Goal: Task Accomplishment & Management: Complete application form

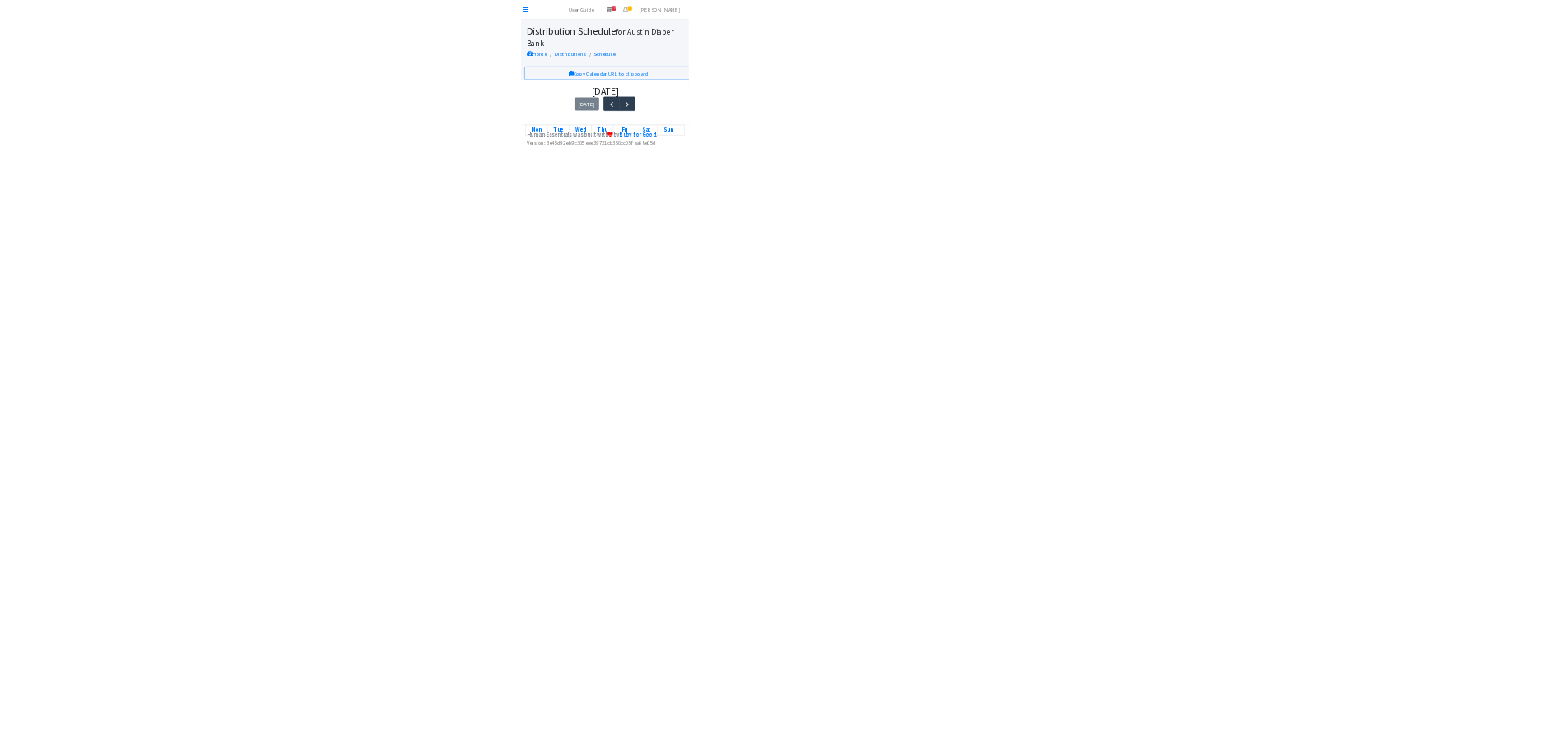
scroll to position [307, 0]
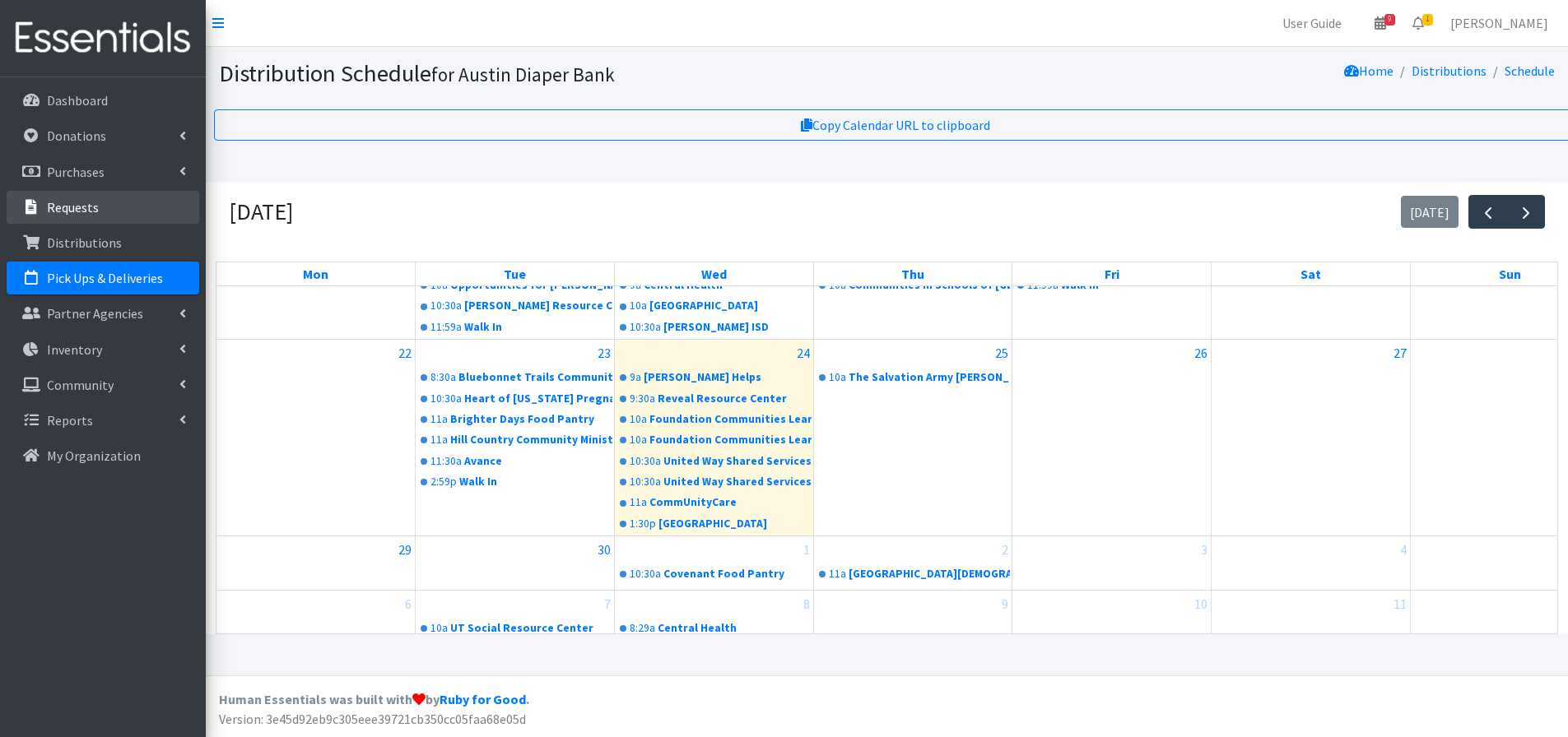
click at [69, 206] on p "Requests" at bounding box center [73, 208] width 52 height 17
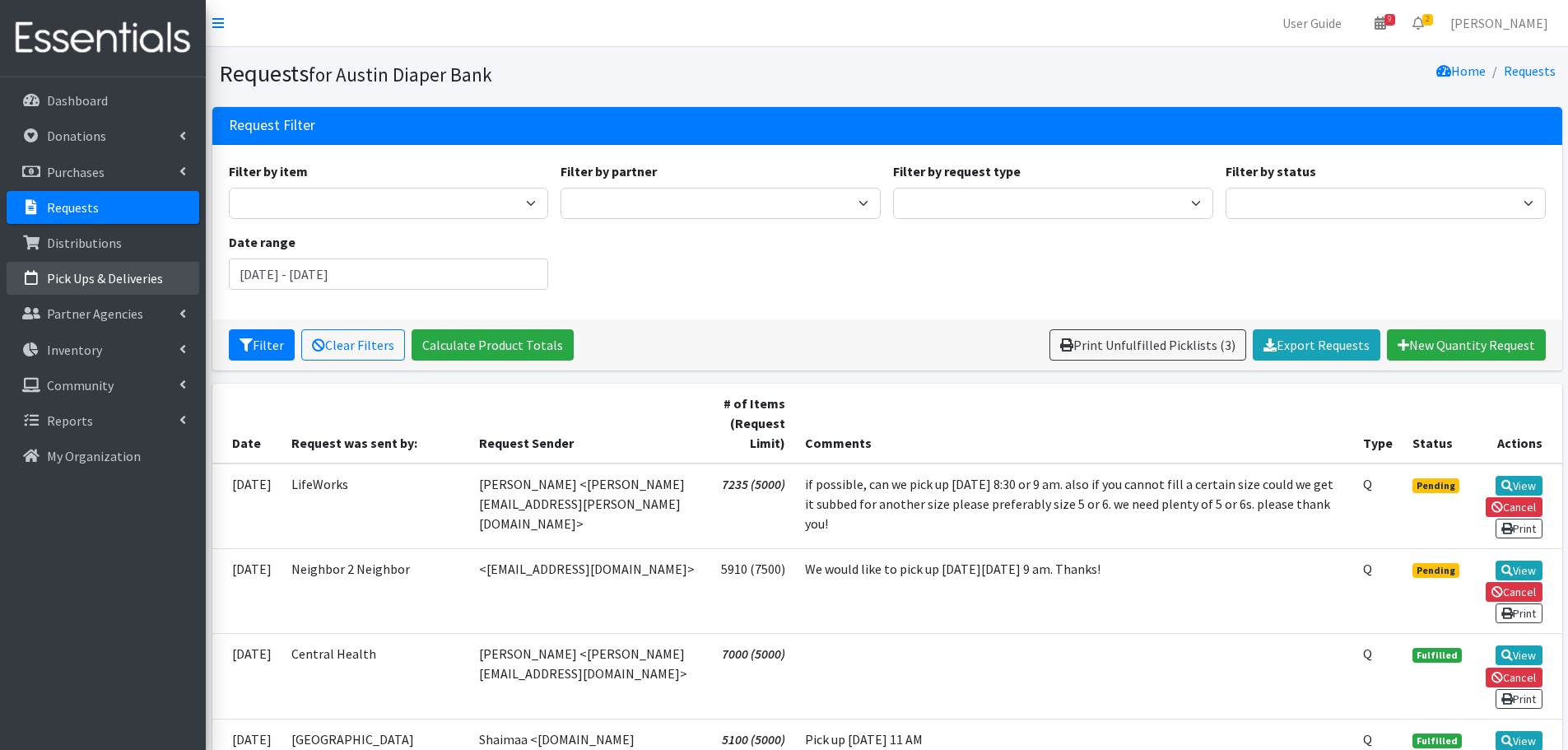
click at [81, 274] on p "Pick Ups & Deliveries" at bounding box center [105, 278] width 116 height 17
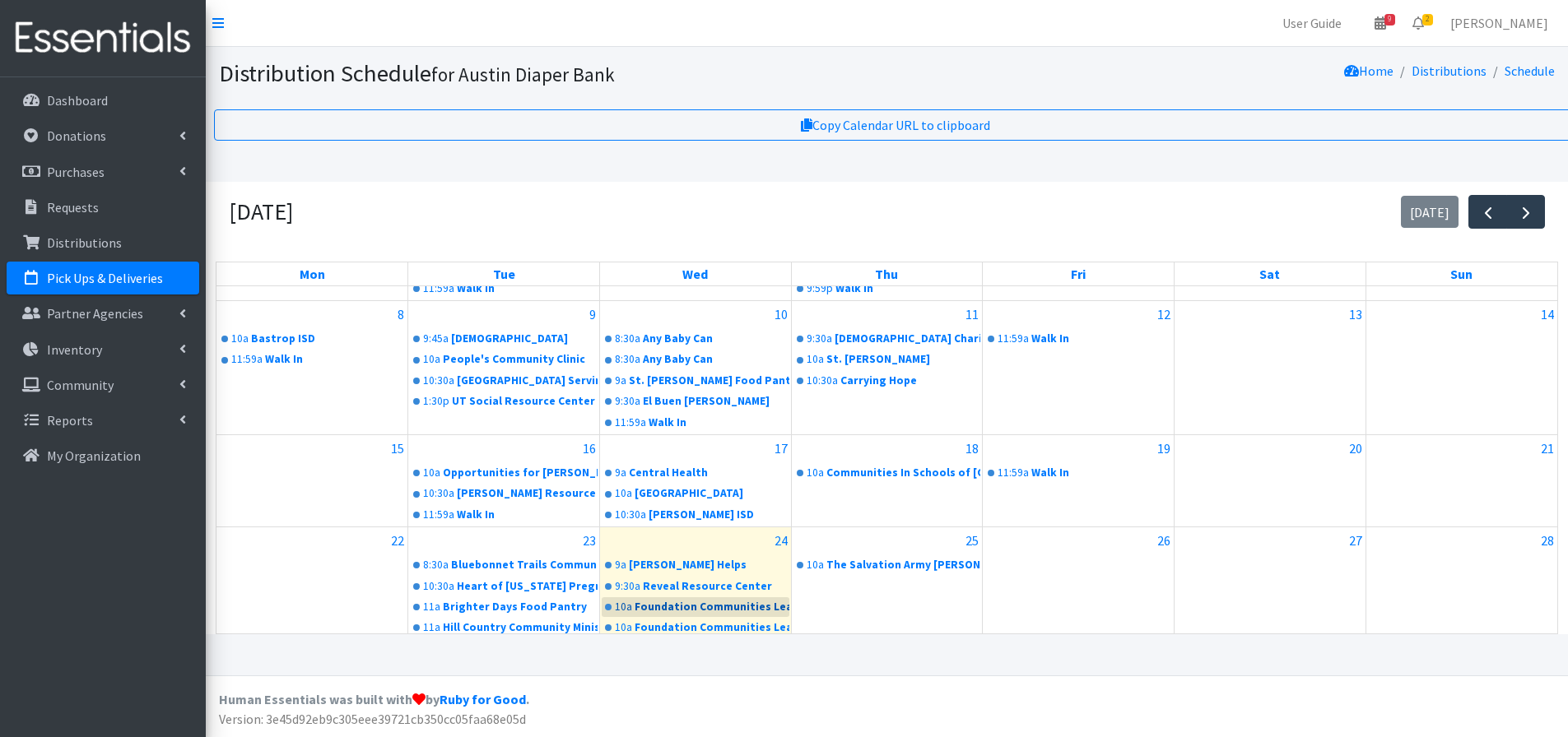
scroll to position [308, 0]
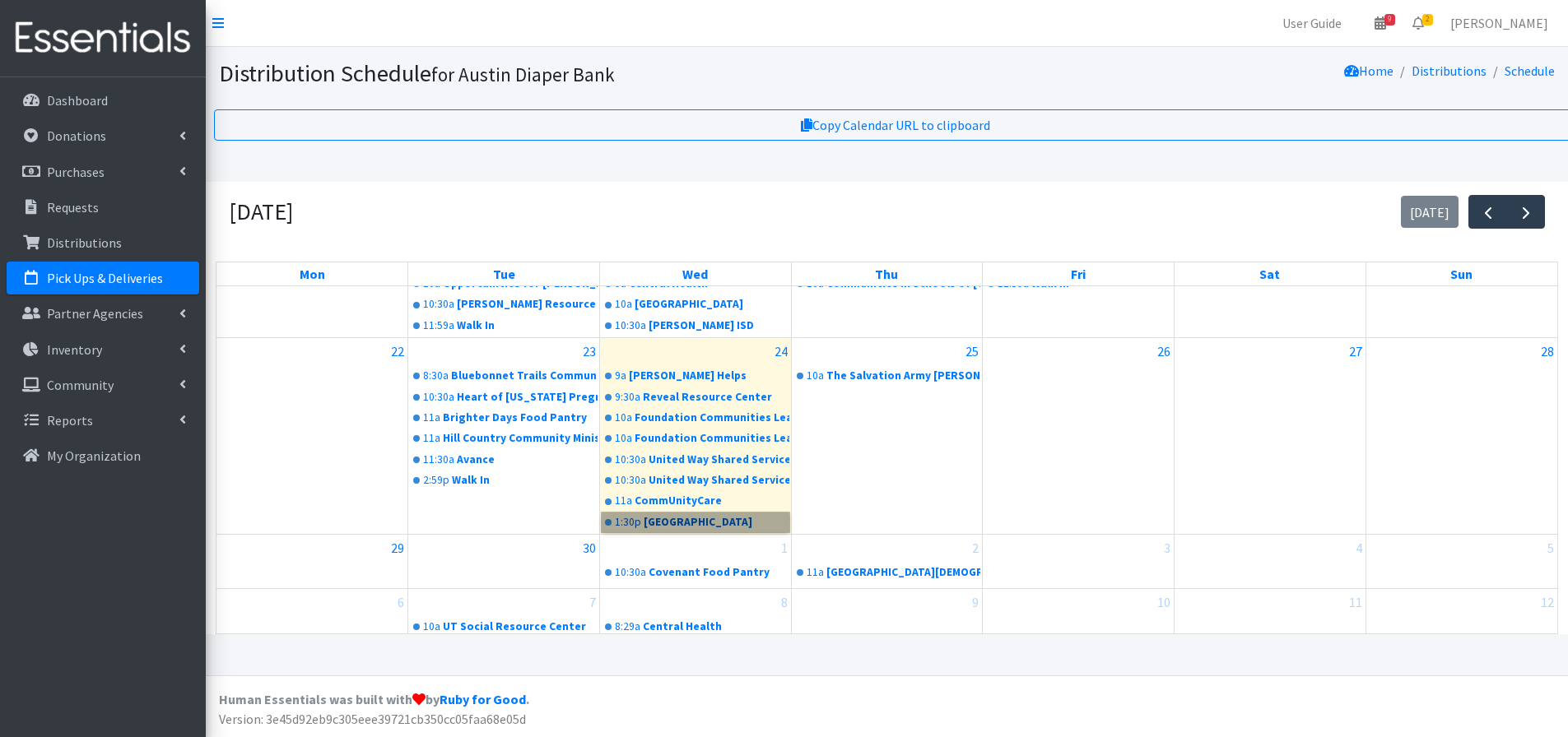
click at [706, 528] on link "1:30p Austin Community College" at bounding box center [696, 523] width 188 height 20
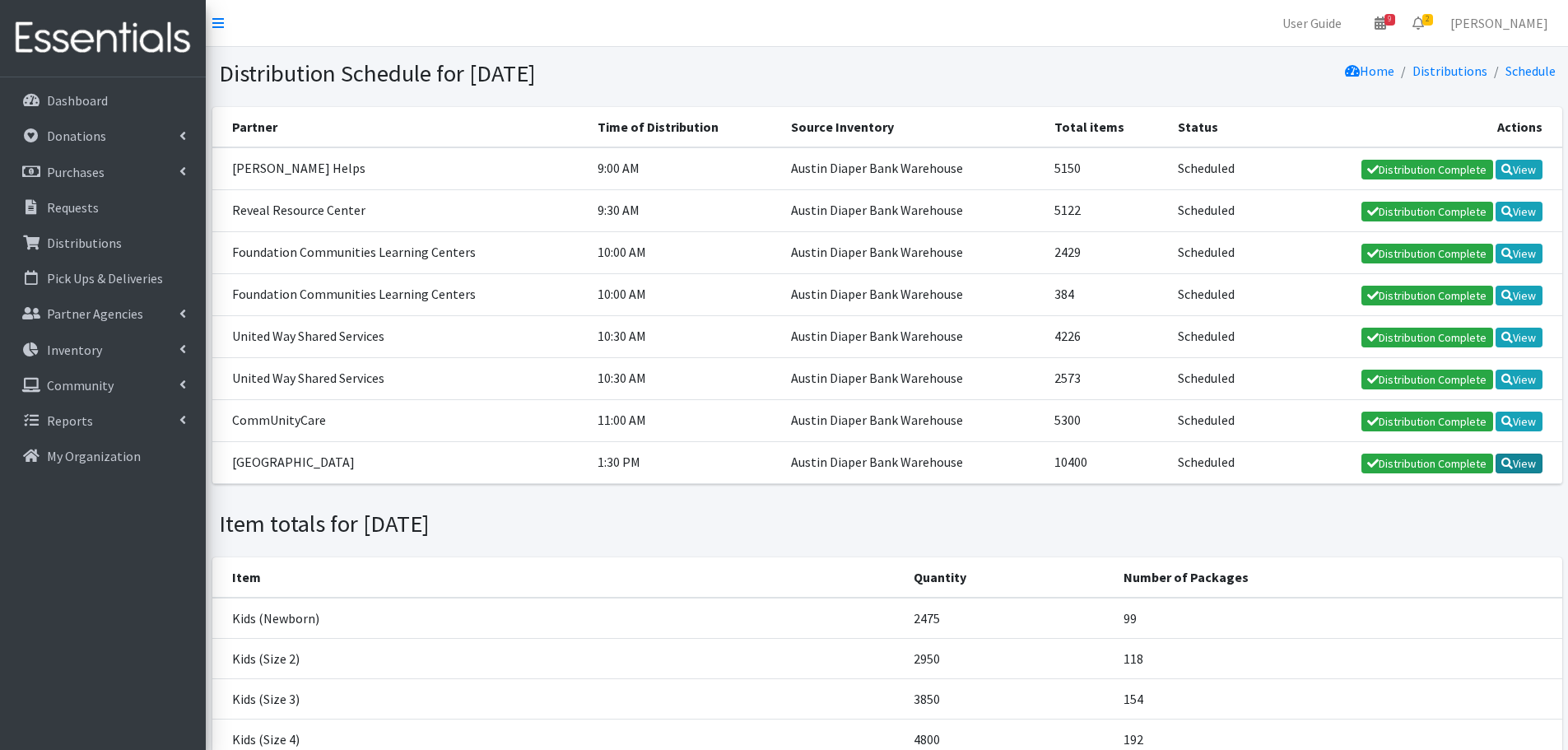
click at [1511, 465] on link "View" at bounding box center [1519, 463] width 47 height 20
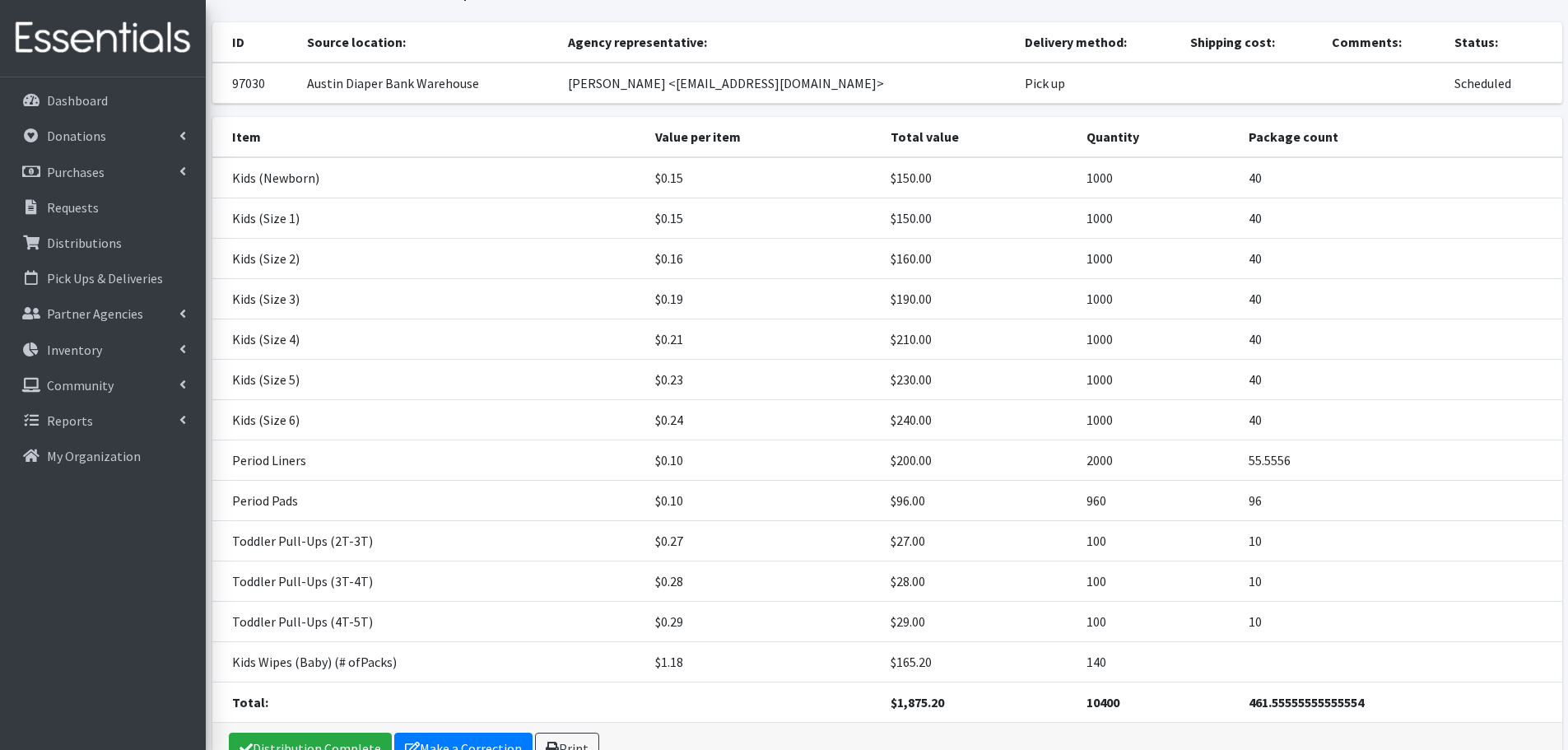
scroll to position [184, 0]
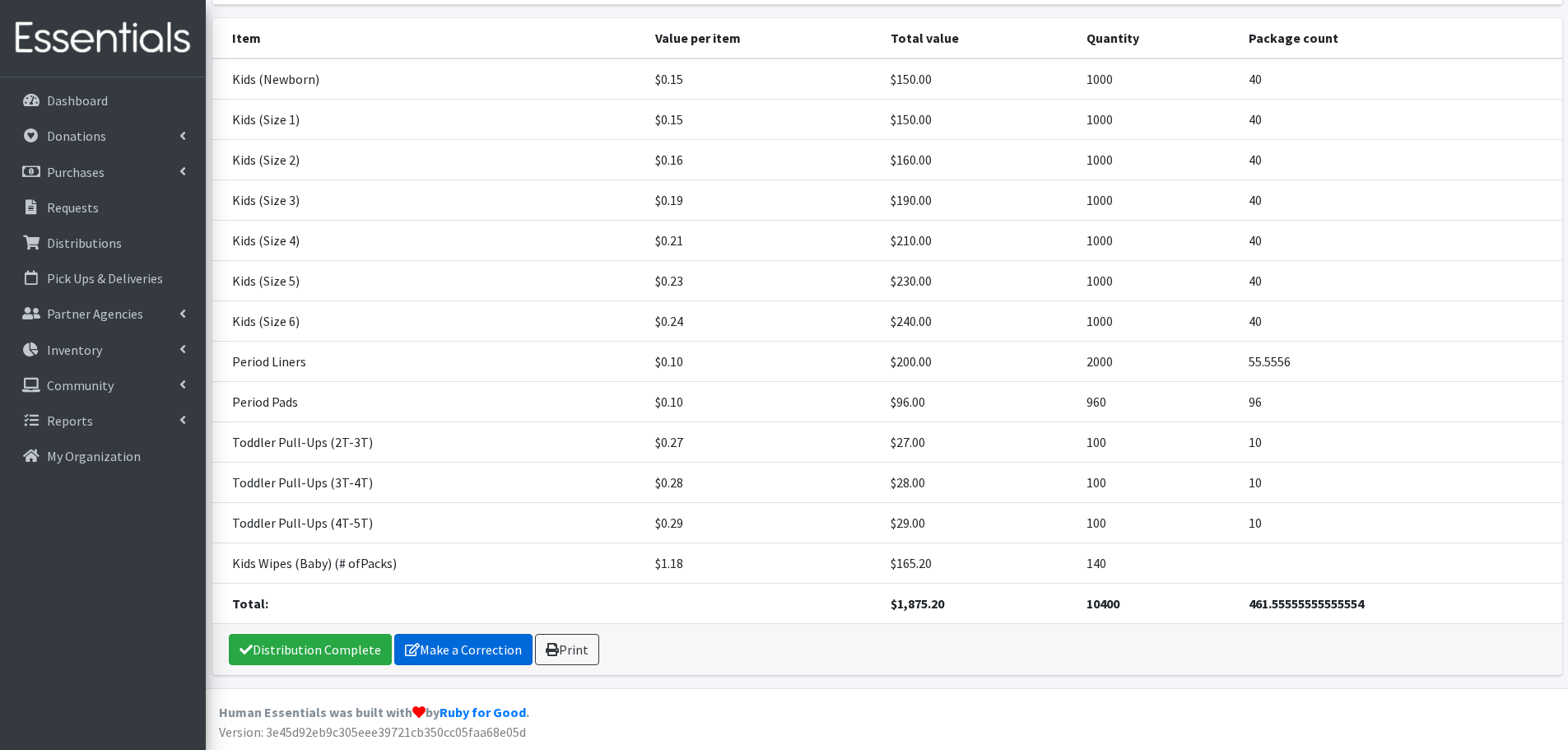
click at [489, 648] on link "Make a Correction" at bounding box center [463, 649] width 138 height 31
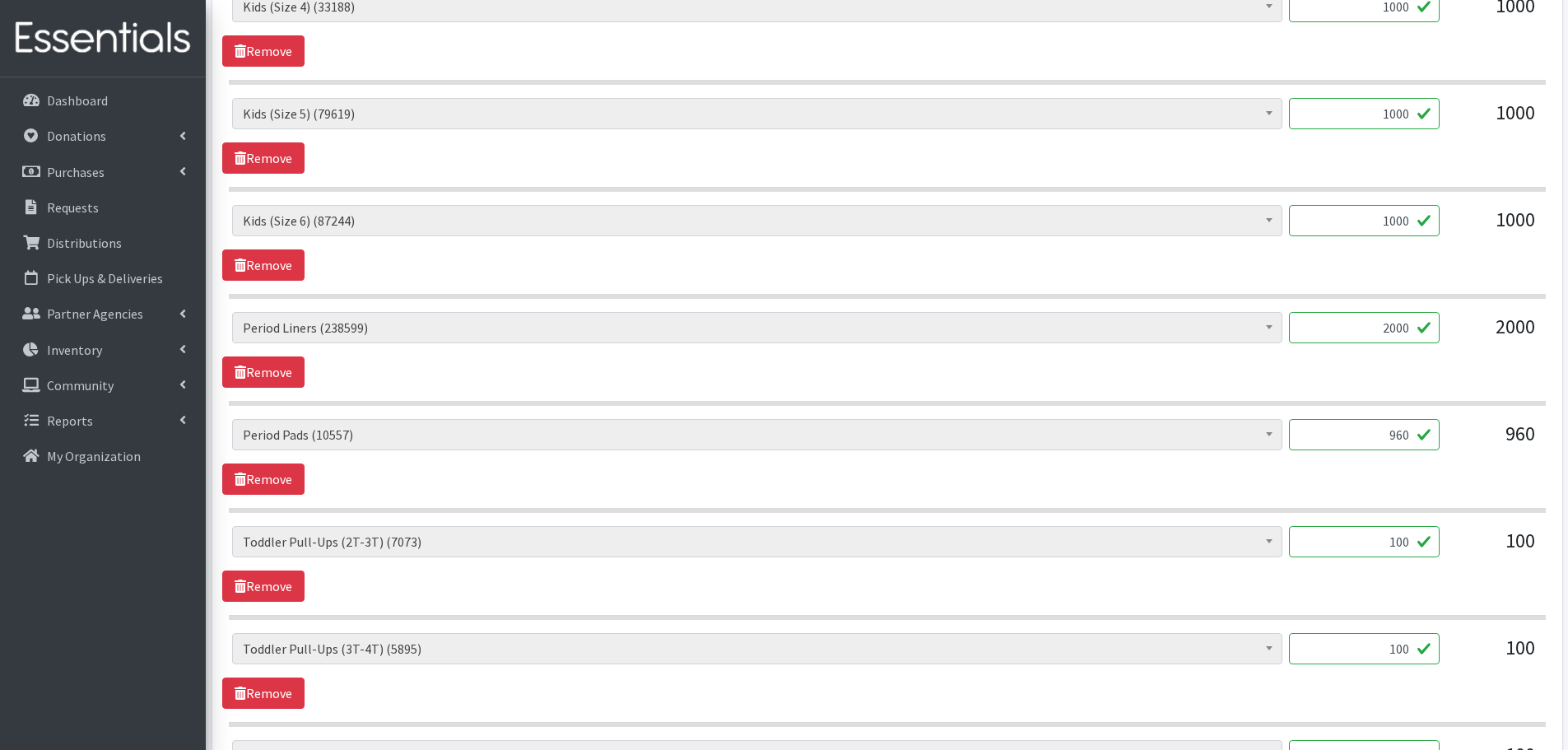
scroll to position [1152, 0]
drag, startPoint x: 1395, startPoint y: 542, endPoint x: 1461, endPoint y: 551, distance: 66.6
click at [1461, 551] on div "Baby Formula (367) Kids (Newborn) (10721) Kids ([MEDICAL_DATA]) (171) Kids (Siz…" at bounding box center [887, 546] width 1309 height 44
type input "200"
click at [1370, 675] on div "100" at bounding box center [1364, 653] width 151 height 44
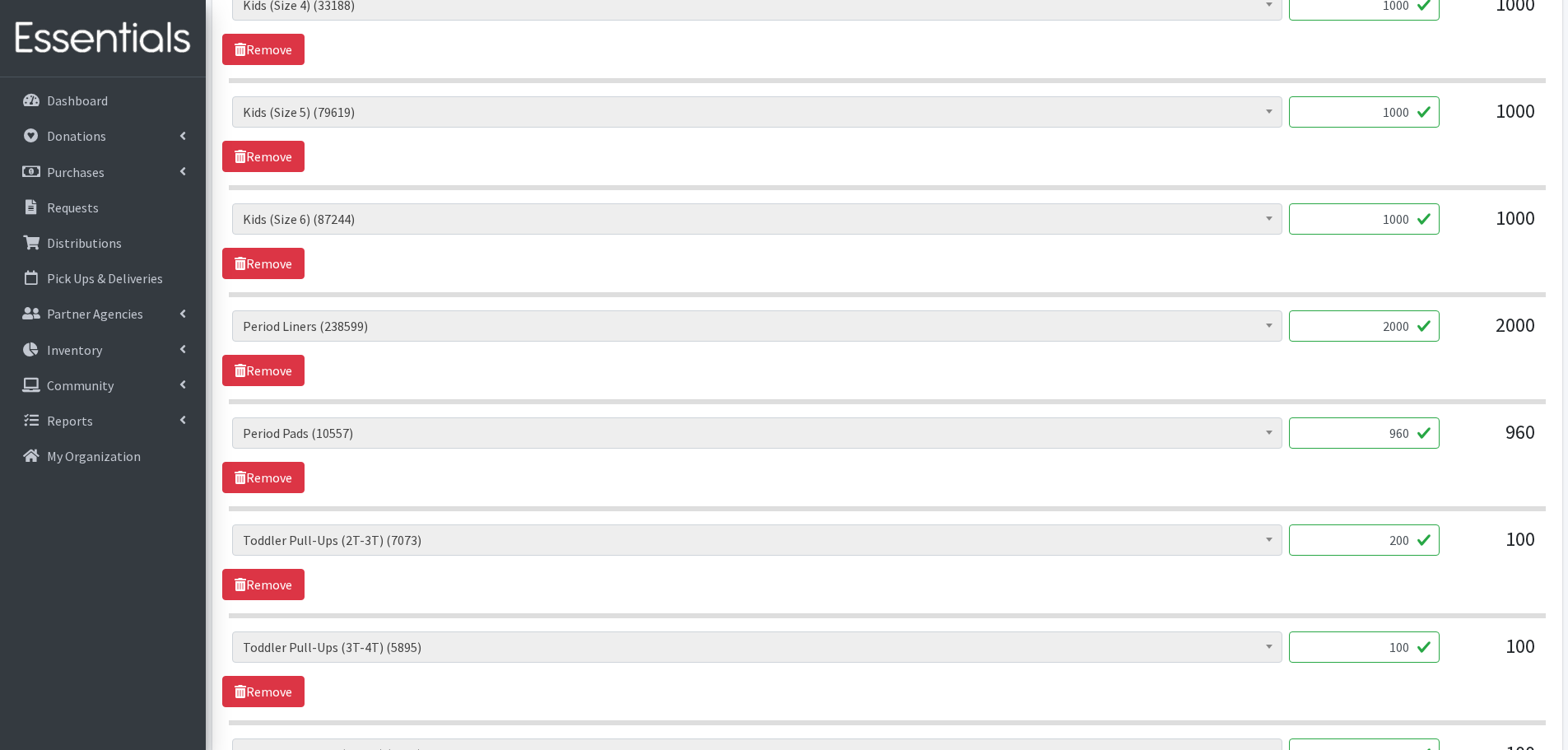
drag, startPoint x: 1379, startPoint y: 645, endPoint x: 1505, endPoint y: 654, distance: 126.3
click at [1505, 654] on div "Baby Formula (367) Kids (Newborn) (10721) Kids (Preemie) (171) Kids (Size 1) (6…" at bounding box center [887, 653] width 1309 height 44
type input "200"
click at [1477, 670] on div "100" at bounding box center [1493, 653] width 82 height 44
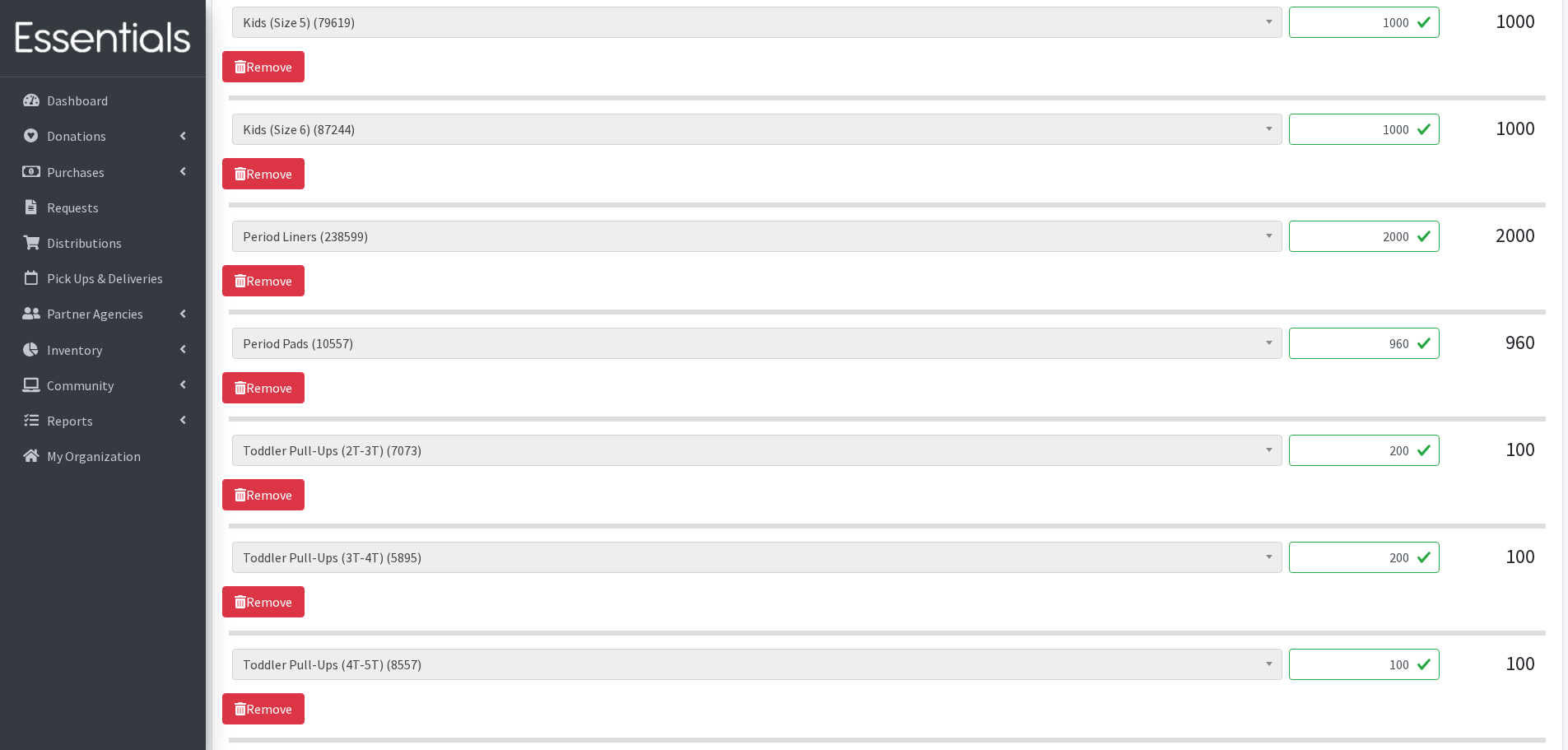
scroll to position [1399, 0]
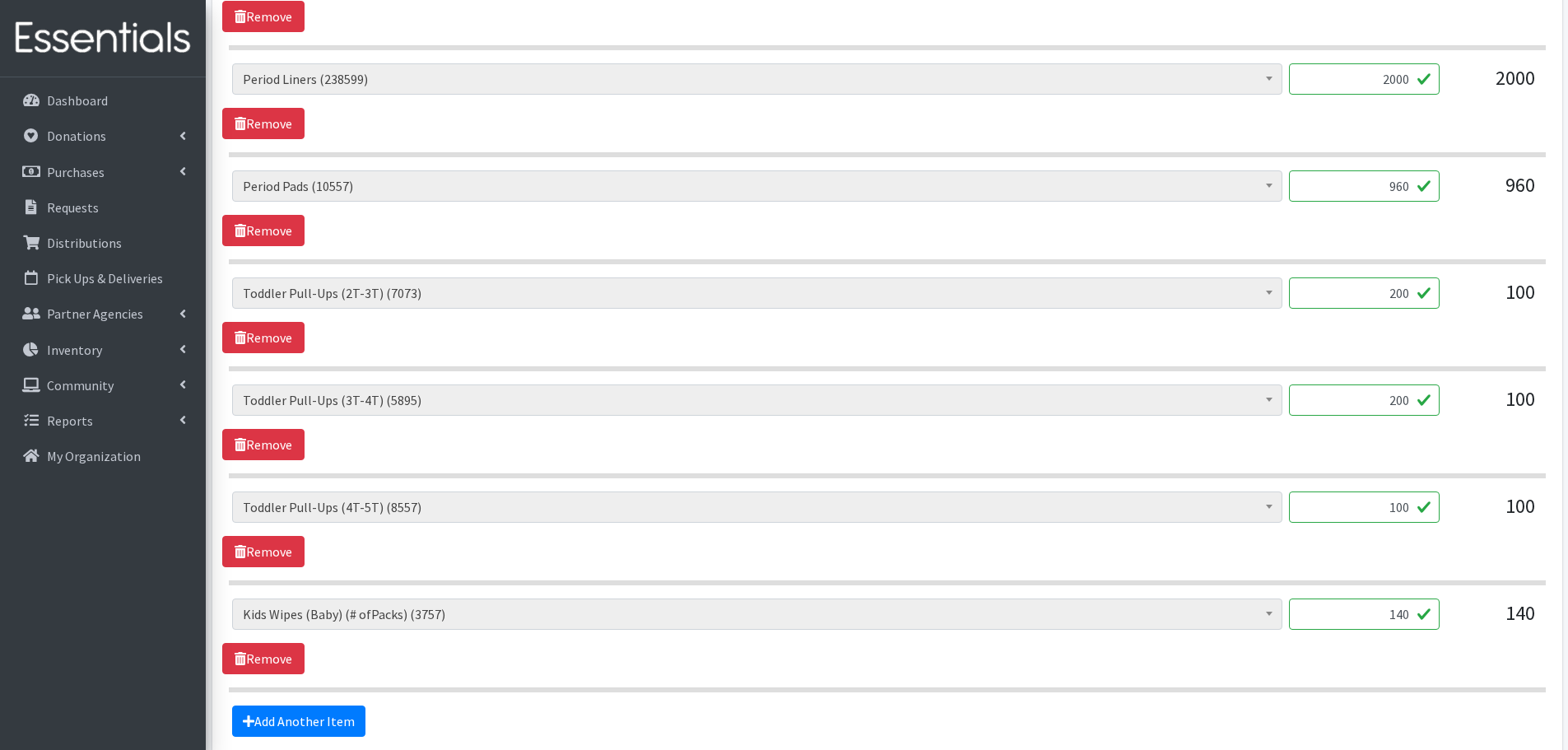
drag, startPoint x: 1364, startPoint y: 499, endPoint x: 1437, endPoint y: 515, distance: 74.7
click at [1437, 515] on input "100" at bounding box center [1364, 506] width 151 height 31
type input "200"
drag, startPoint x: 1384, startPoint y: 620, endPoint x: 1445, endPoint y: 613, distance: 61.4
click at [1445, 613] on div "Baby Formula (367) Kids (Newborn) (10721) Kids (Preemie) (171) Kids (Size 1) (6…" at bounding box center [887, 620] width 1309 height 44
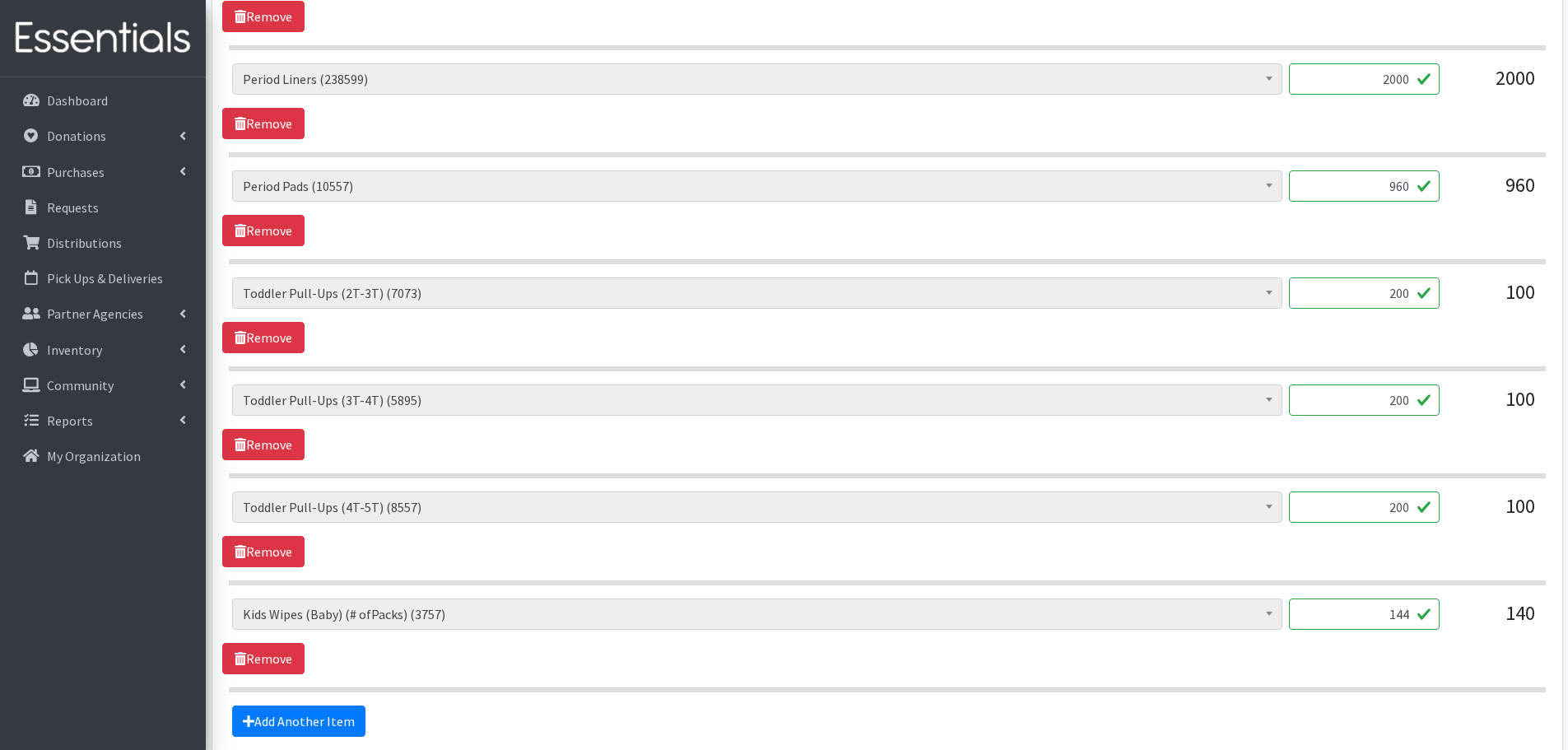
type input "144"
click at [1423, 672] on div "Baby Formula (367) Kids (Newborn) (10721) Kids (Preemie) (171) Kids (Size 1) (6…" at bounding box center [887, 636] width 1329 height 75
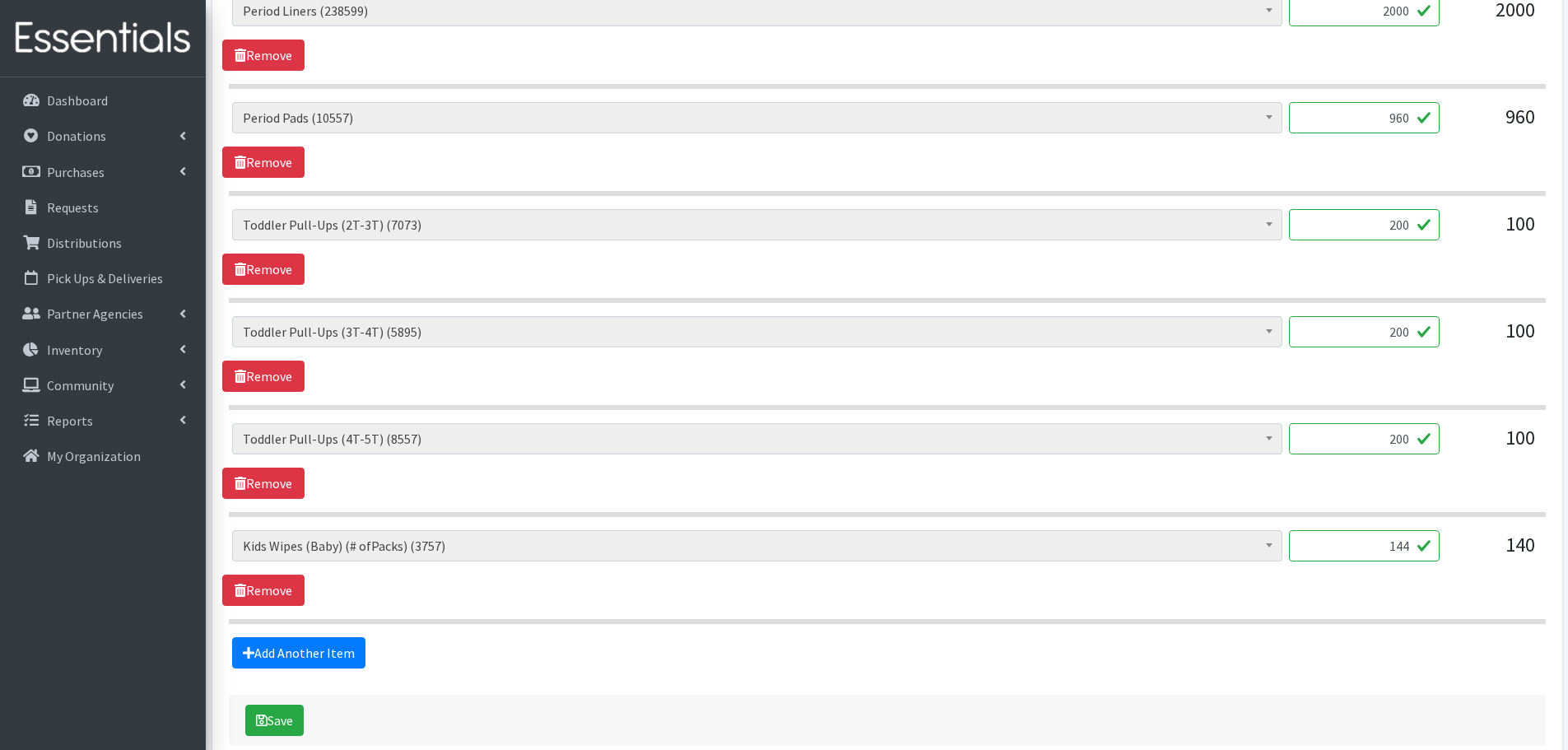
scroll to position [1554, 0]
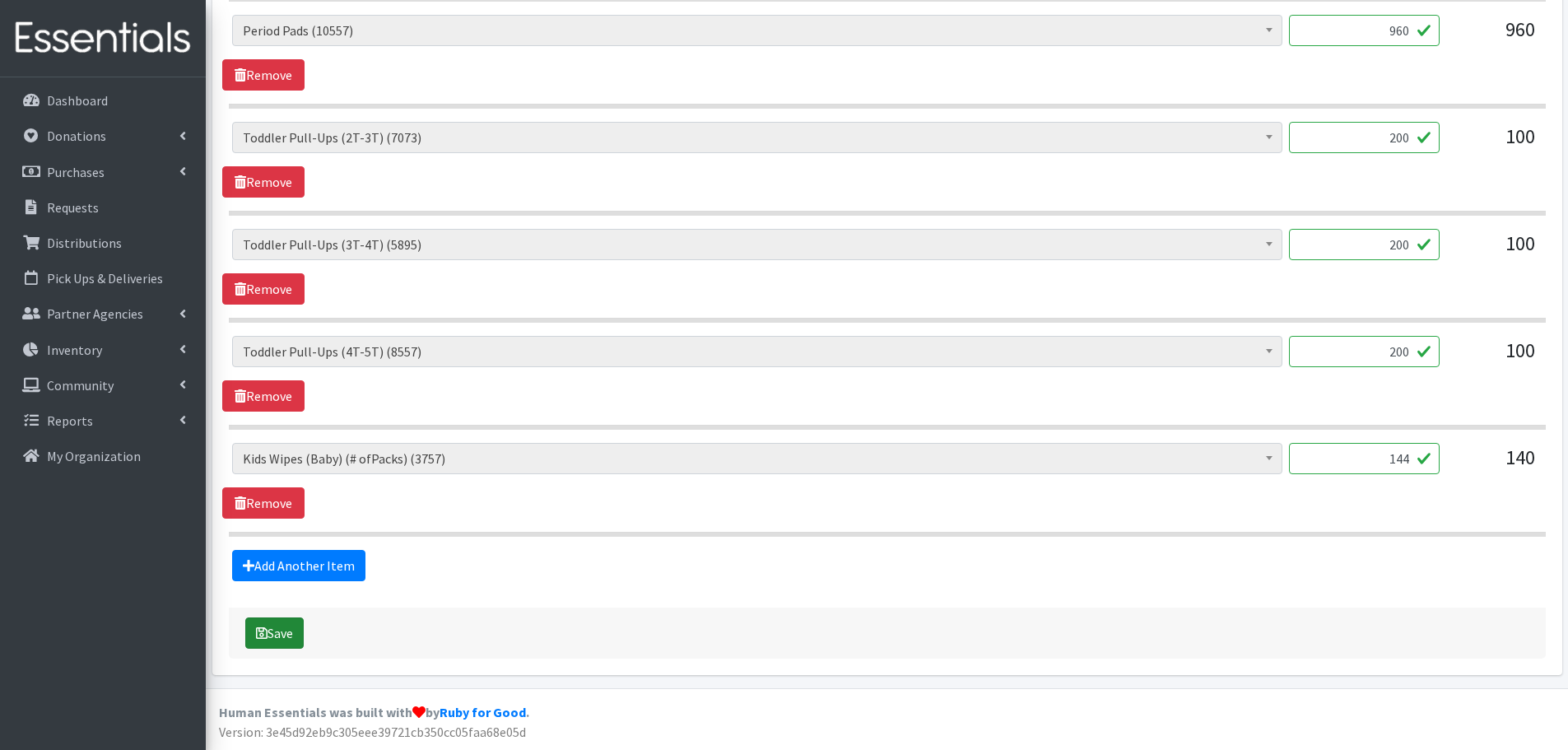
click at [280, 628] on button "Save" at bounding box center [275, 633] width 59 height 31
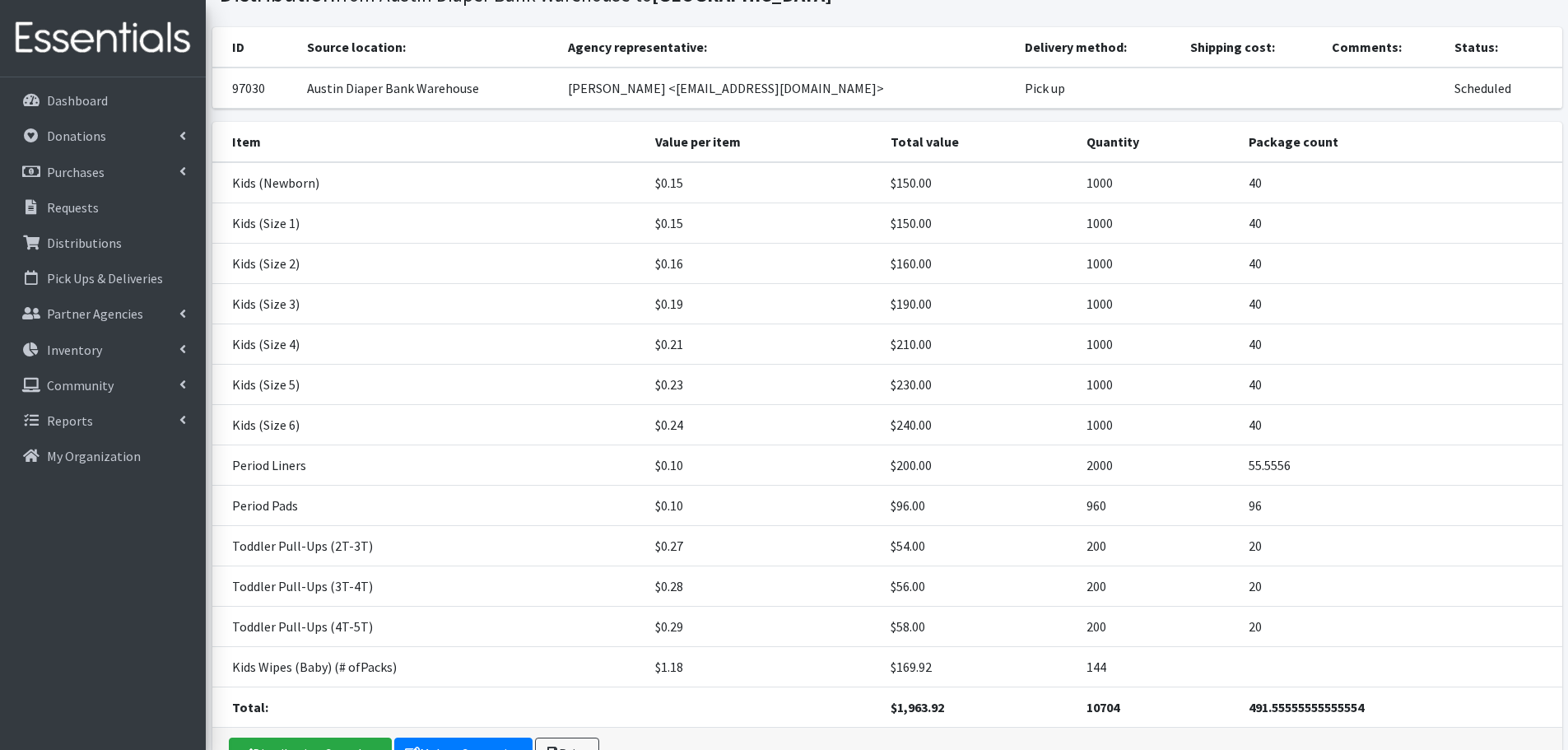
scroll to position [238, 0]
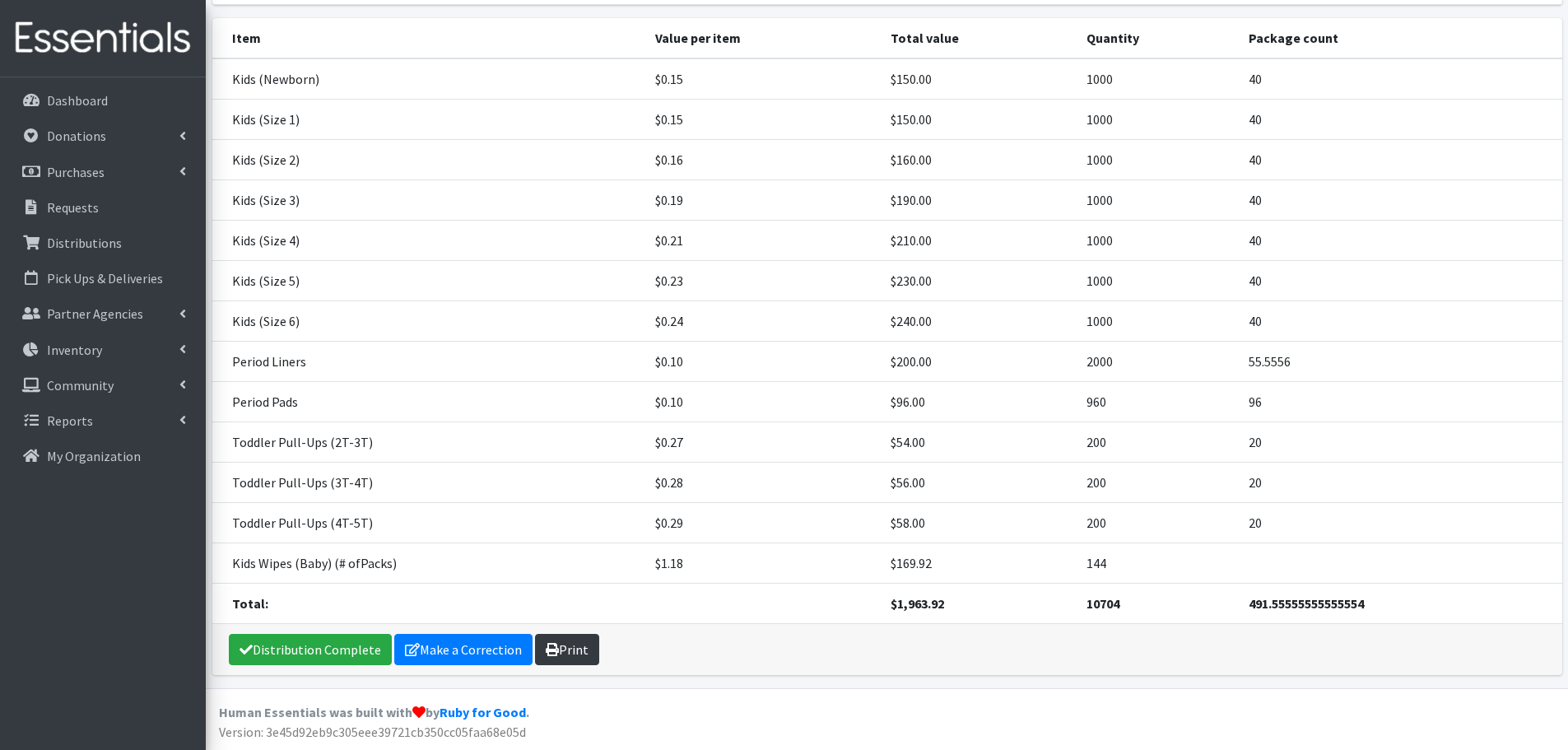
click at [581, 651] on link "Print" at bounding box center [567, 649] width 65 height 31
click at [102, 272] on p "Pick Ups & Deliveries" at bounding box center [105, 278] width 116 height 17
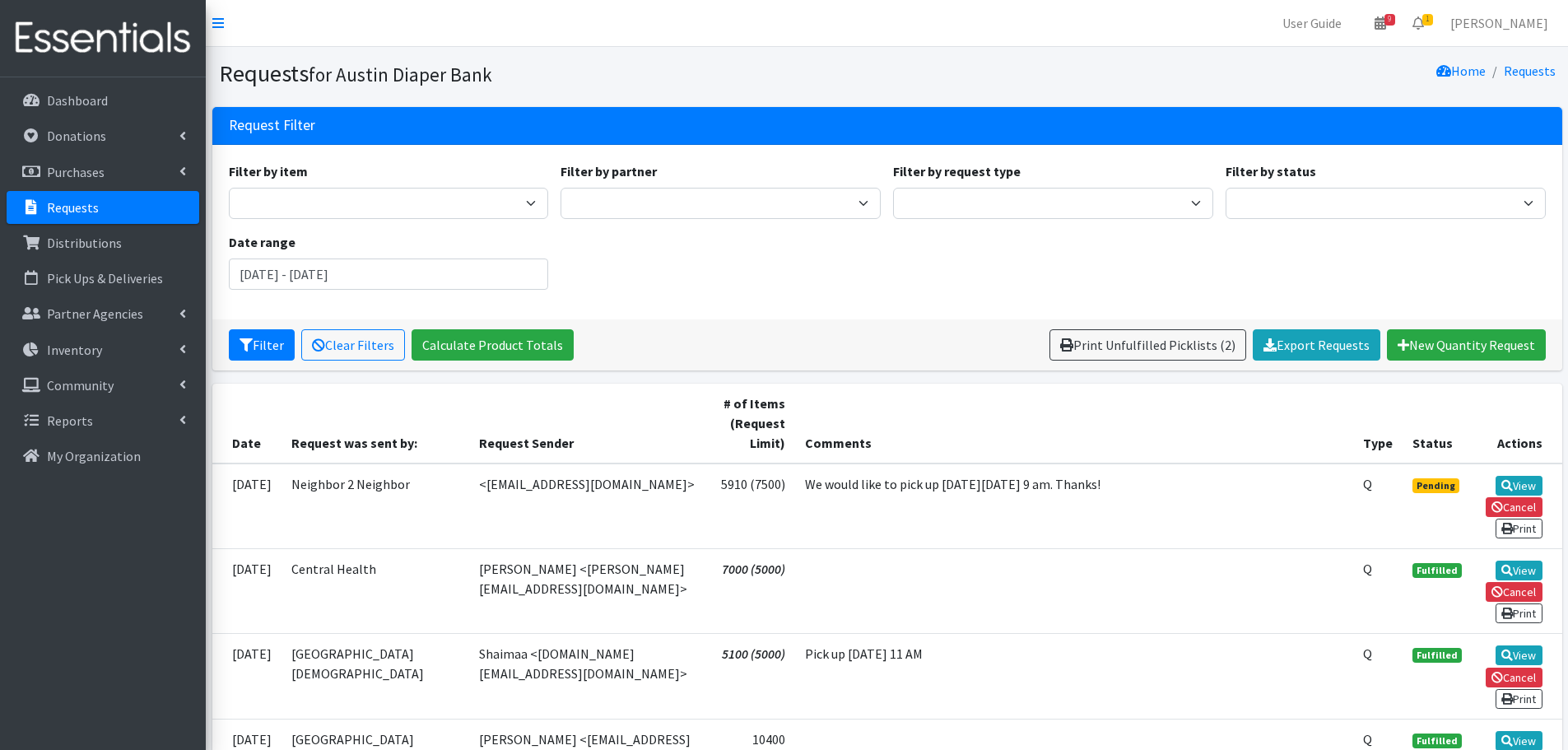
click at [70, 200] on p "Requests" at bounding box center [73, 208] width 52 height 17
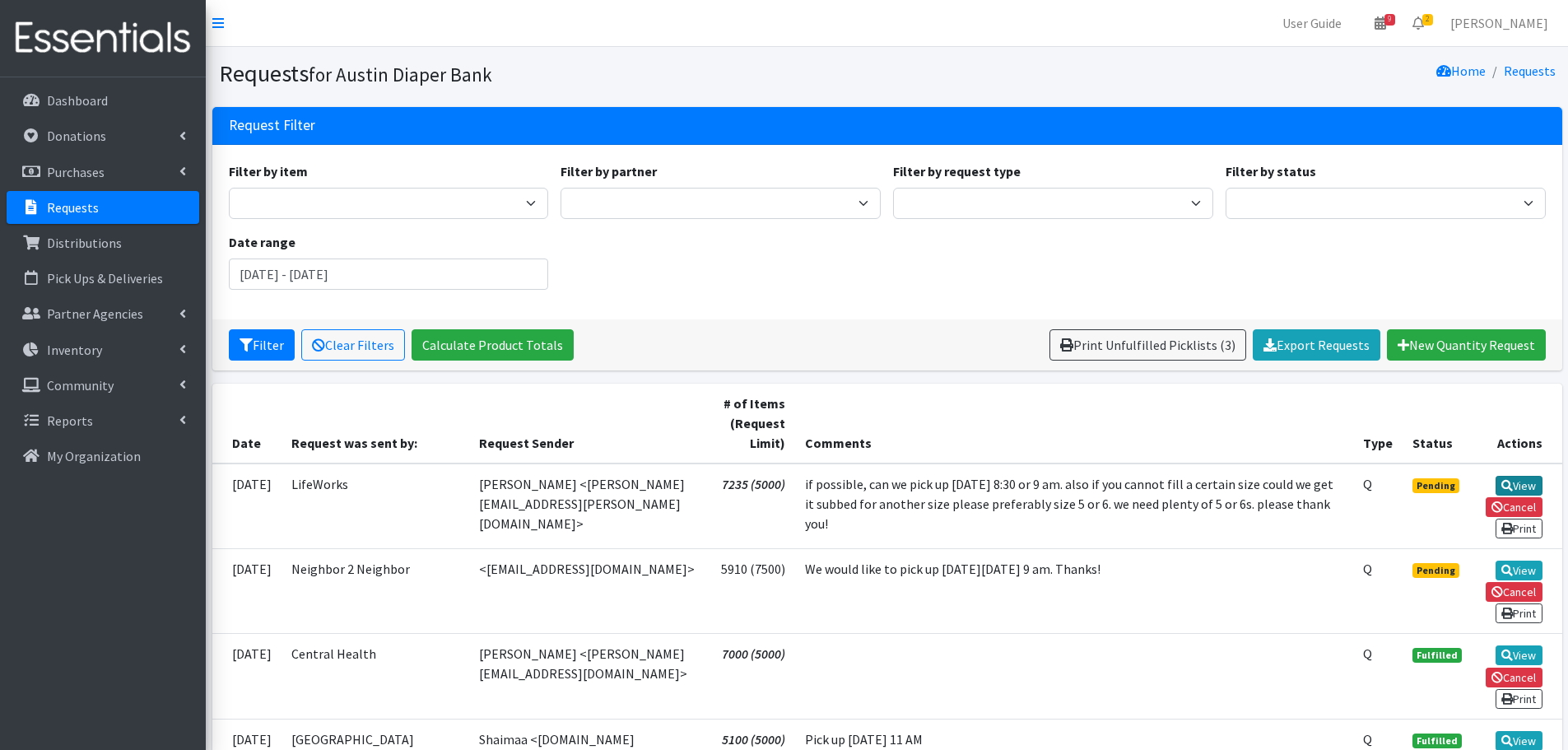
click at [1529, 486] on link "View" at bounding box center [1519, 486] width 47 height 20
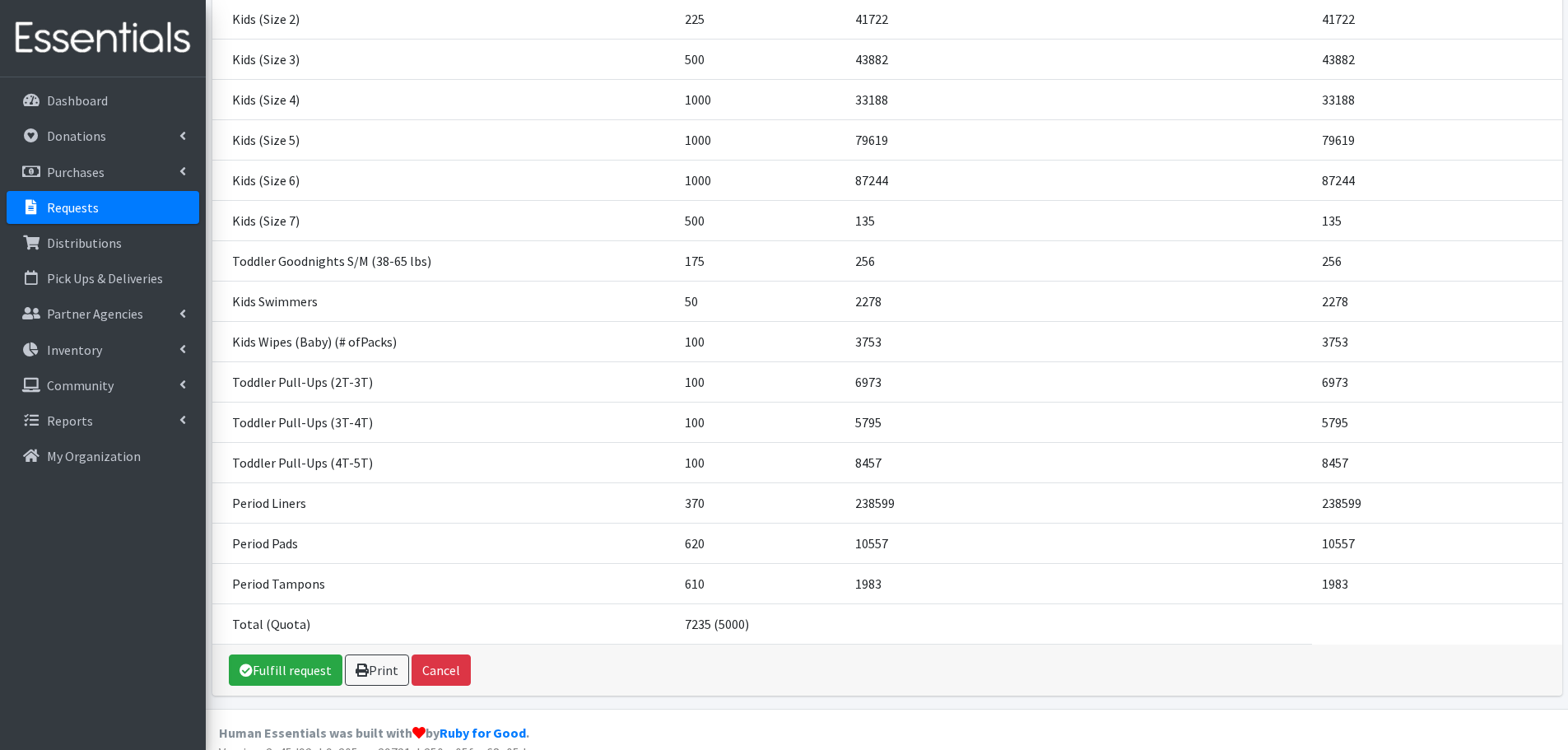
scroll to position [463, 0]
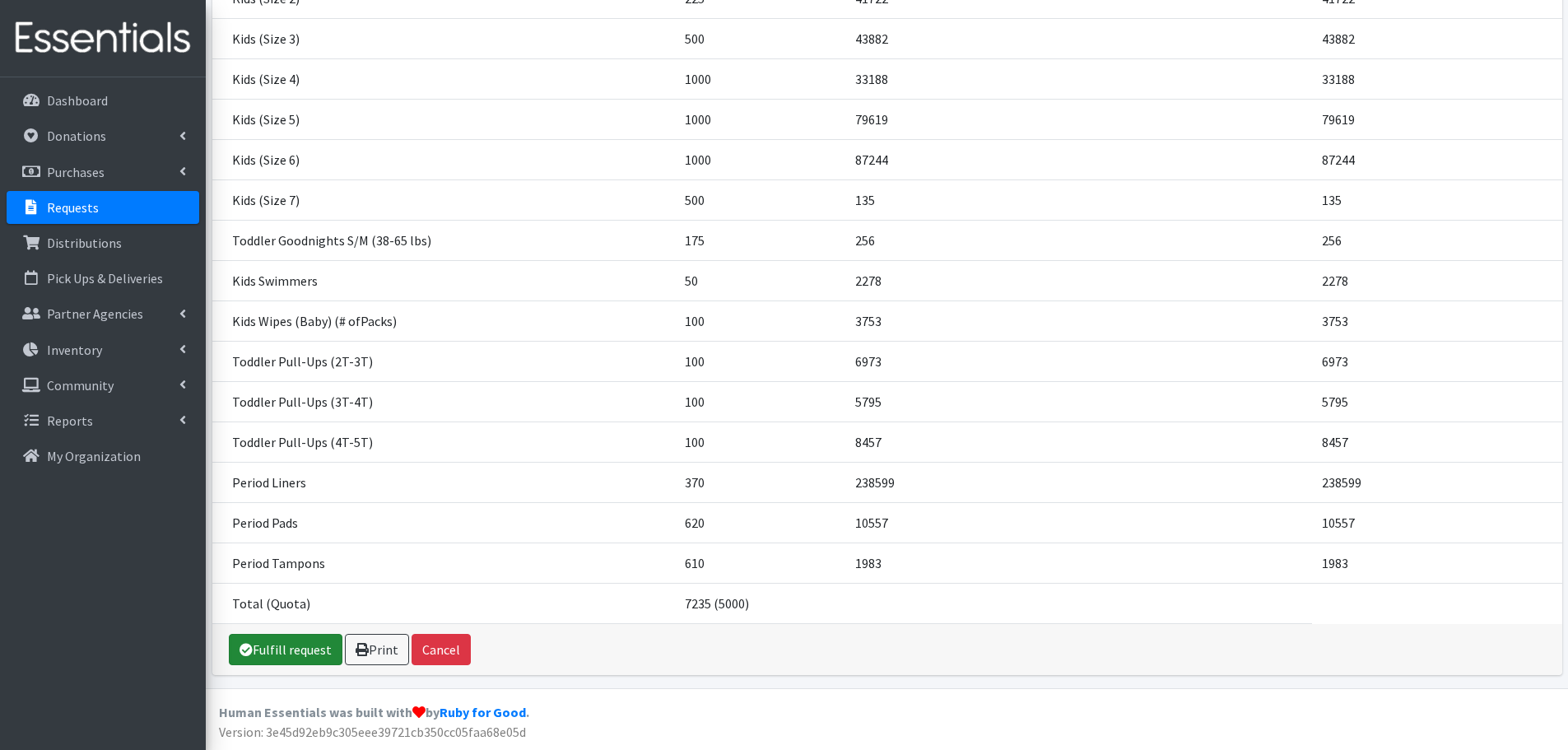
click at [312, 653] on link "Fulfill request" at bounding box center [286, 649] width 114 height 31
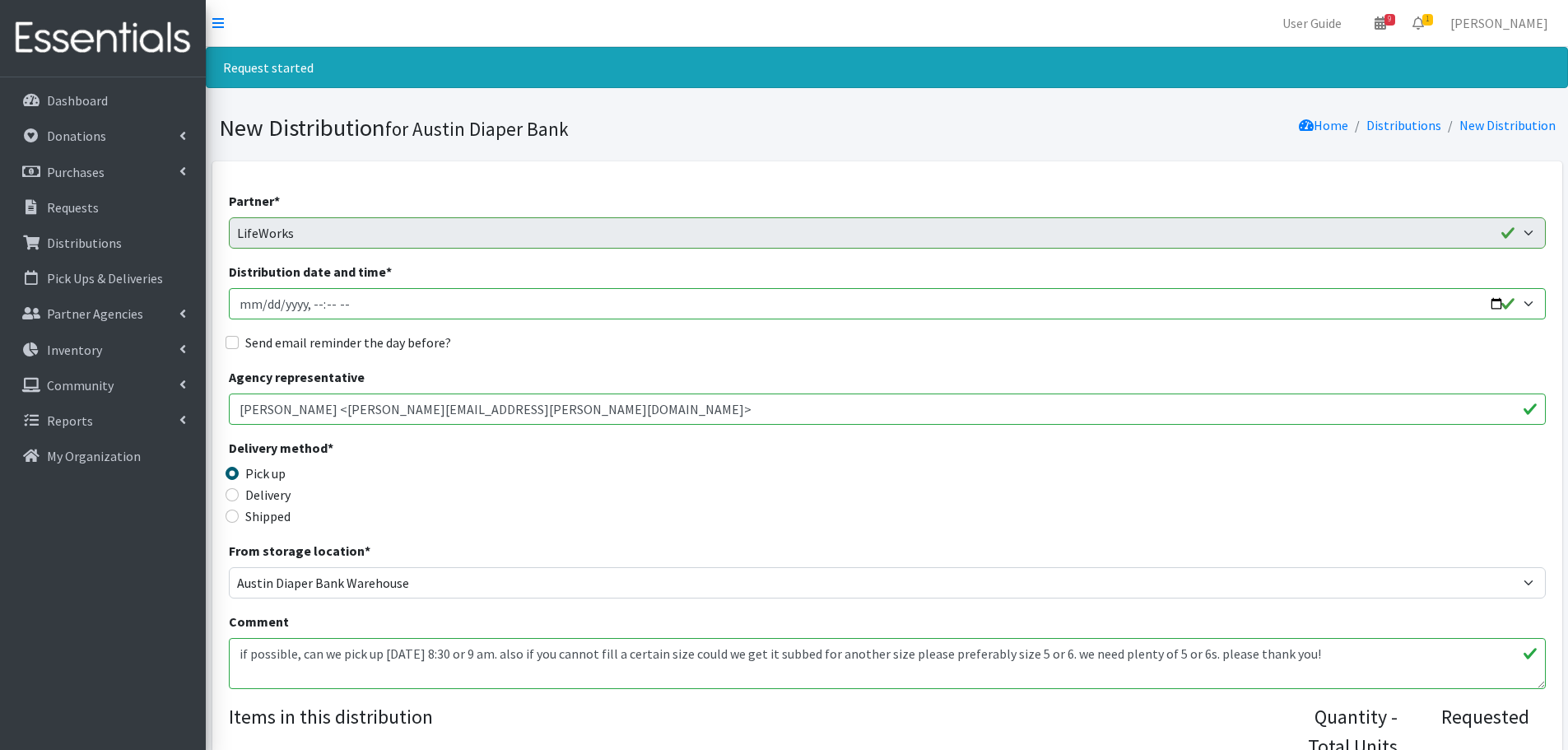
click at [1497, 306] on input "Distribution date and time *" at bounding box center [887, 303] width 1317 height 31
type input "[DATE]T09:00"
click at [648, 454] on div "Delivery method * Pick up Delivery Shipped Shipping cost" at bounding box center [887, 489] width 1317 height 103
click at [230, 339] on input "Send email reminder the day before?" at bounding box center [232, 343] width 13 height 13
checkbox input "true"
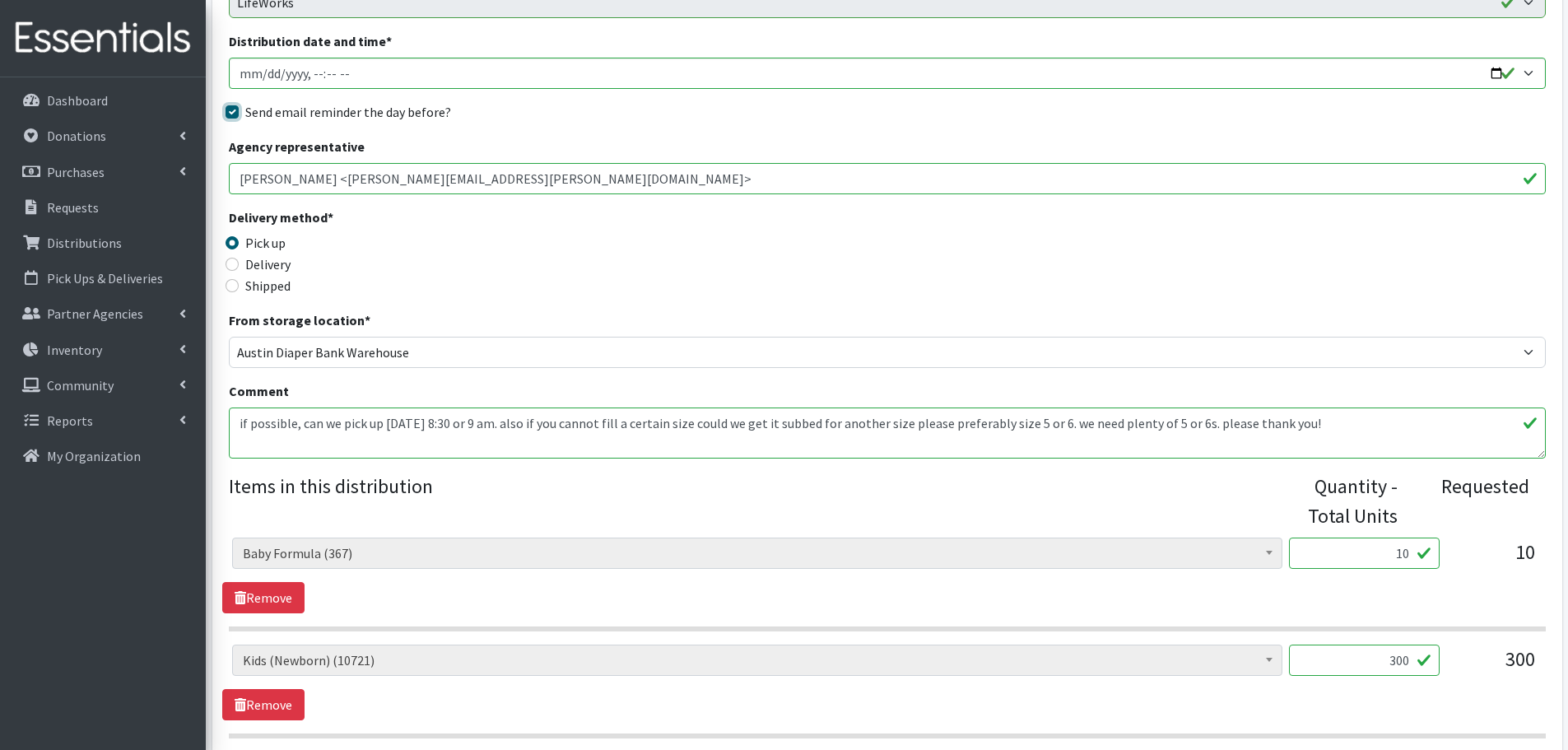
scroll to position [329, 0]
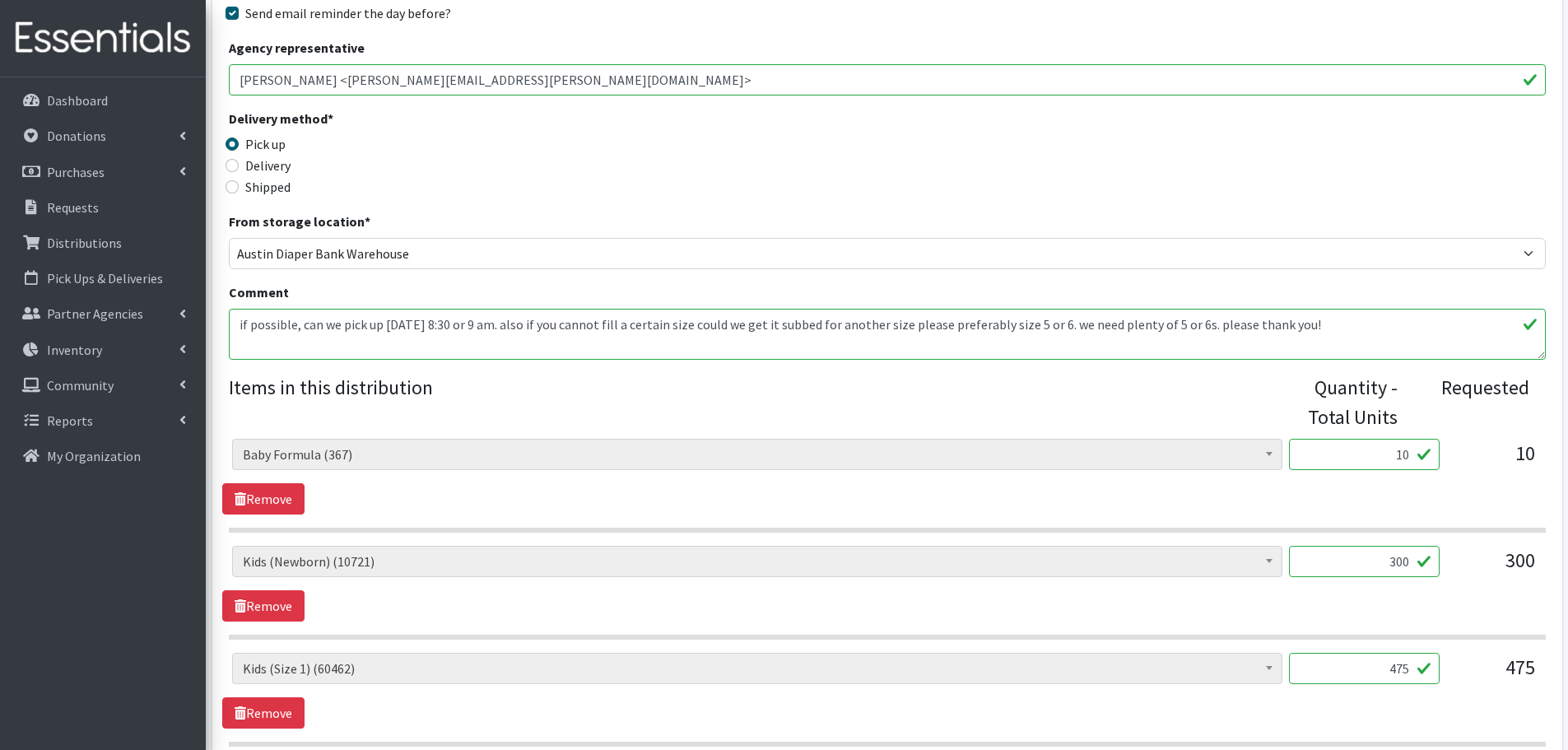
drag, startPoint x: 1387, startPoint y: 442, endPoint x: 1462, endPoint y: 460, distance: 77.1
click at [1462, 460] on div "Baby Formula (367) Kids (Newborn) (10721) Kids (Preemie) (171) Kids (Size 1) (6…" at bounding box center [887, 460] width 1309 height 44
type input "1"
click at [1457, 489] on div "Baby Formula (367) Kids (Newborn) (10721) Kids (Preemie) (171) Kids (Size 1) (6…" at bounding box center [887, 476] width 1329 height 75
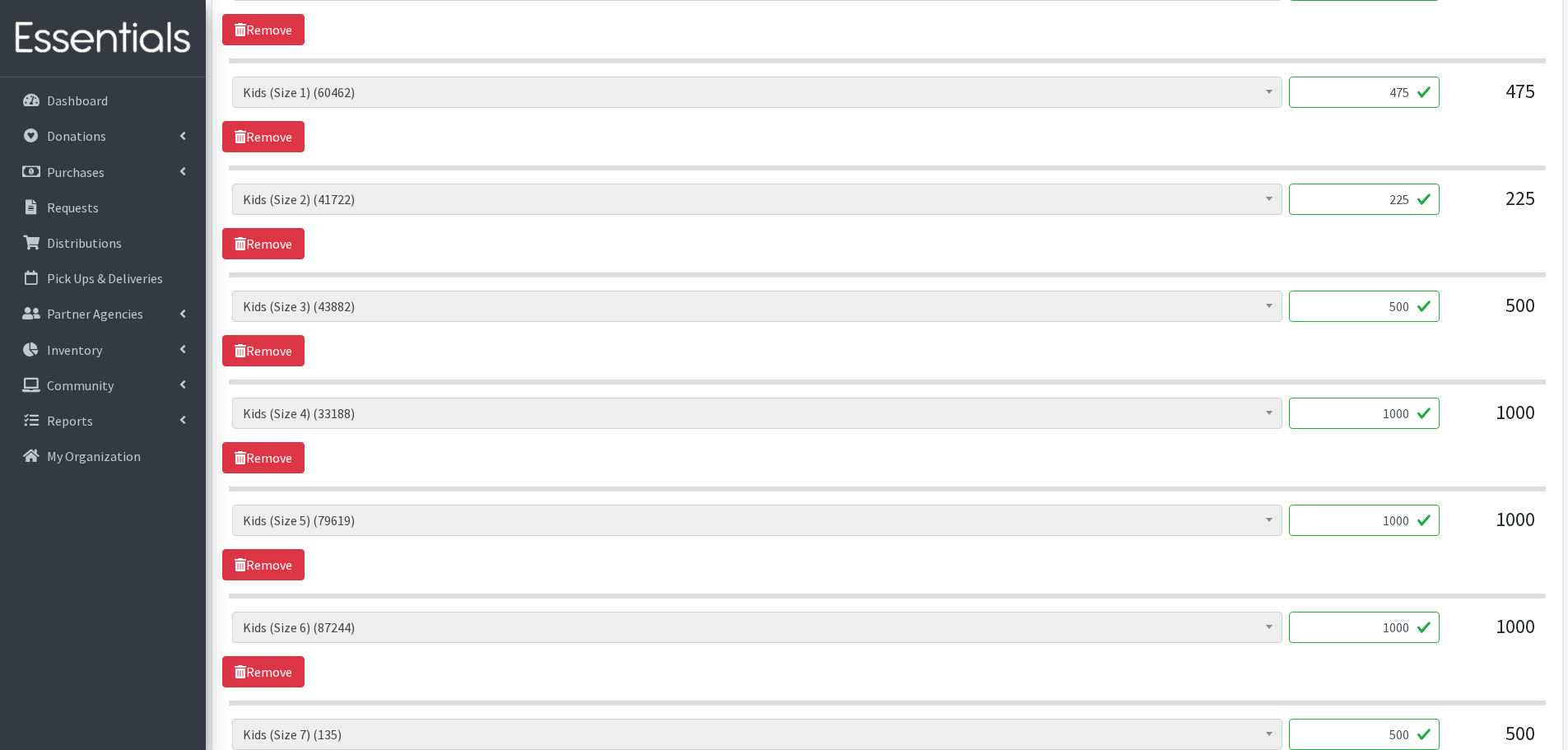
scroll to position [987, 0]
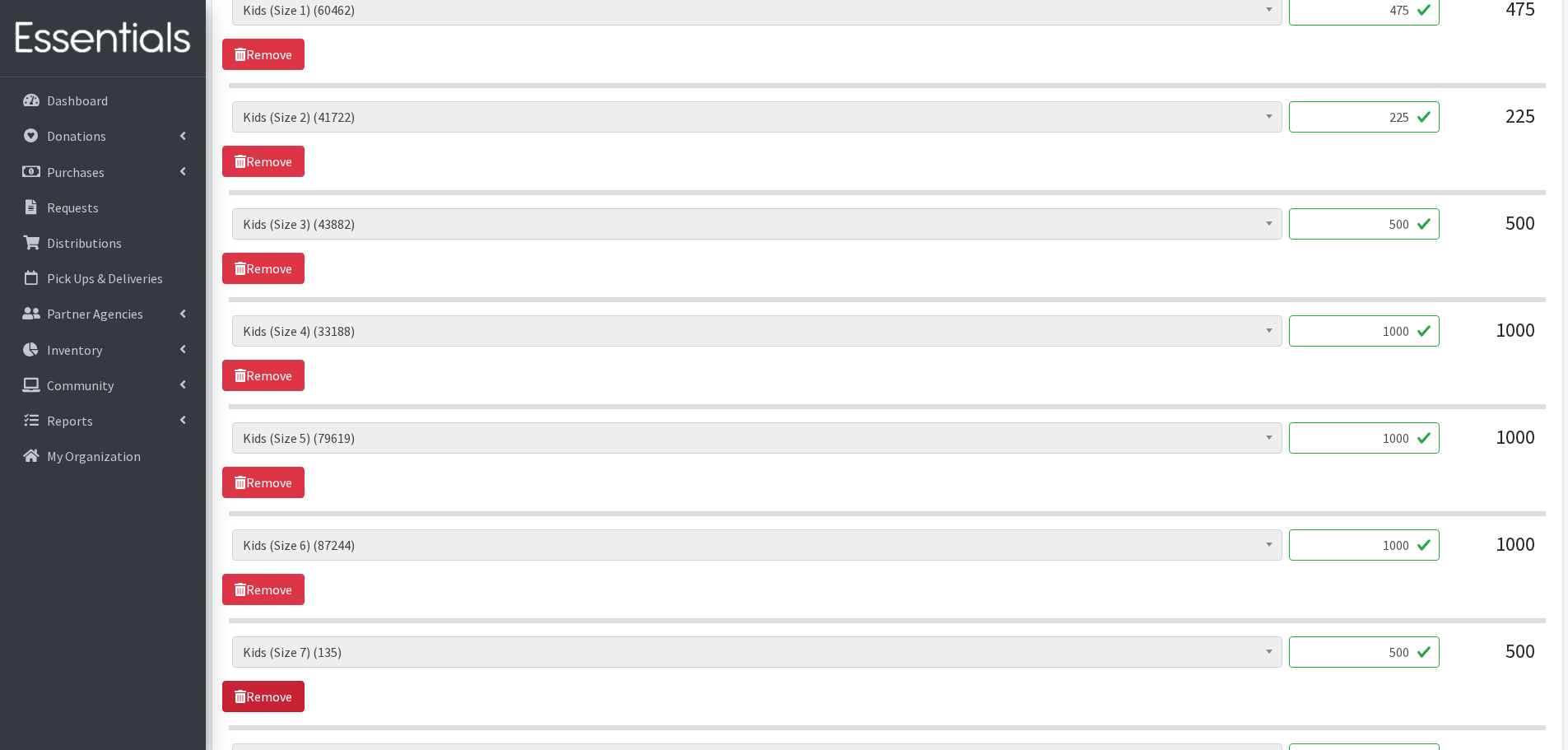
click at [257, 703] on link "Remove" at bounding box center [263, 696] width 82 height 31
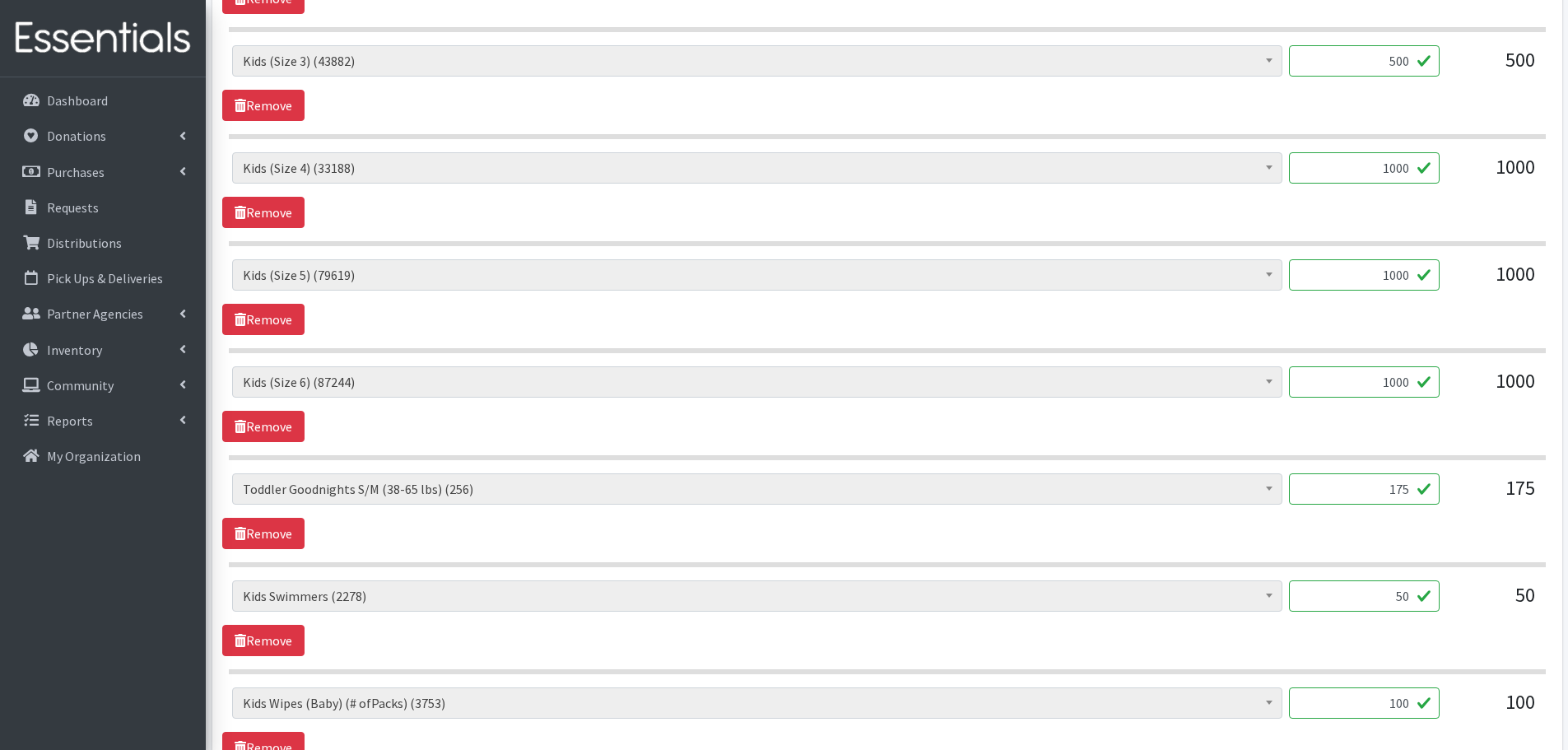
scroll to position [1152, 0]
click at [275, 540] on link "Remove" at bounding box center [263, 531] width 82 height 31
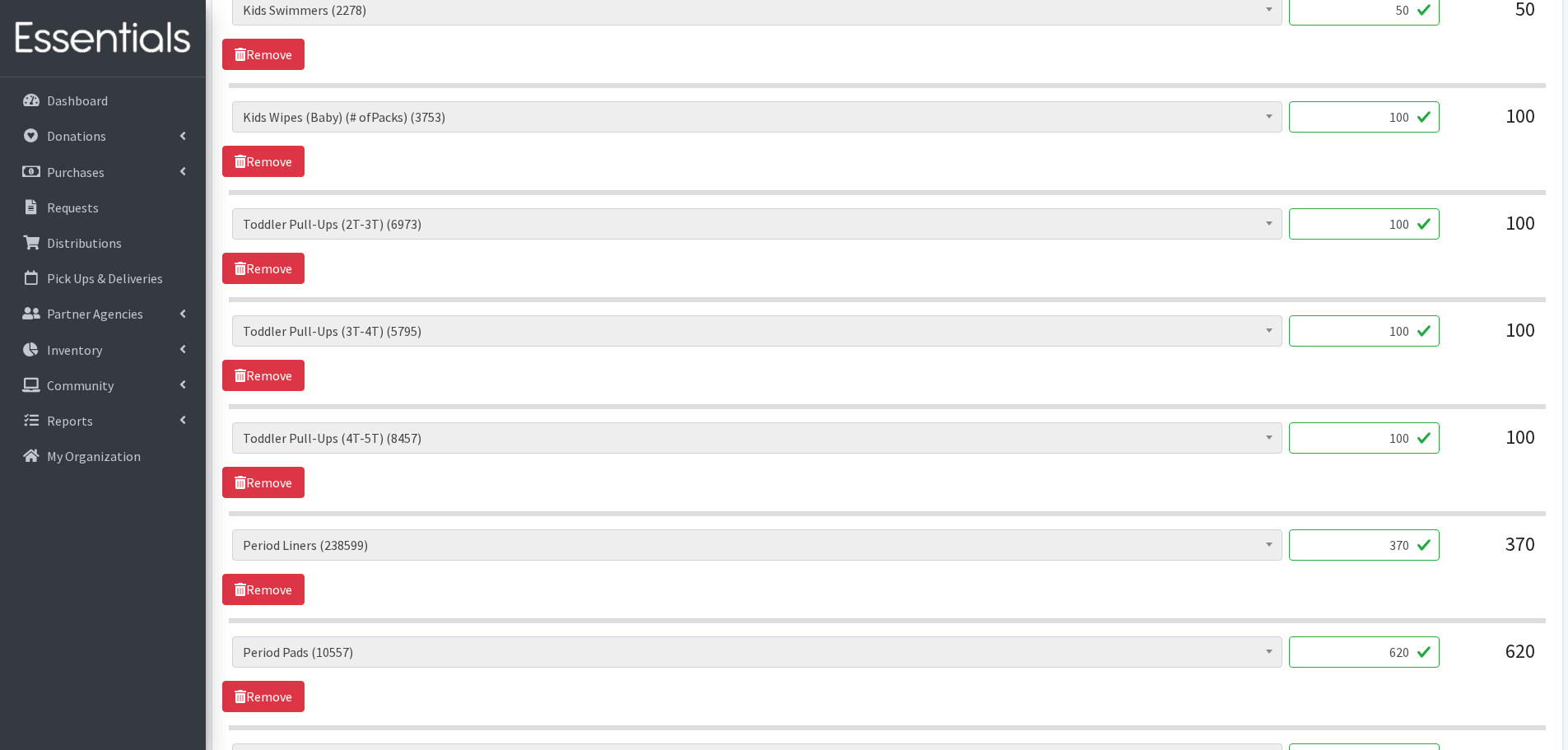
scroll to position [1646, 0]
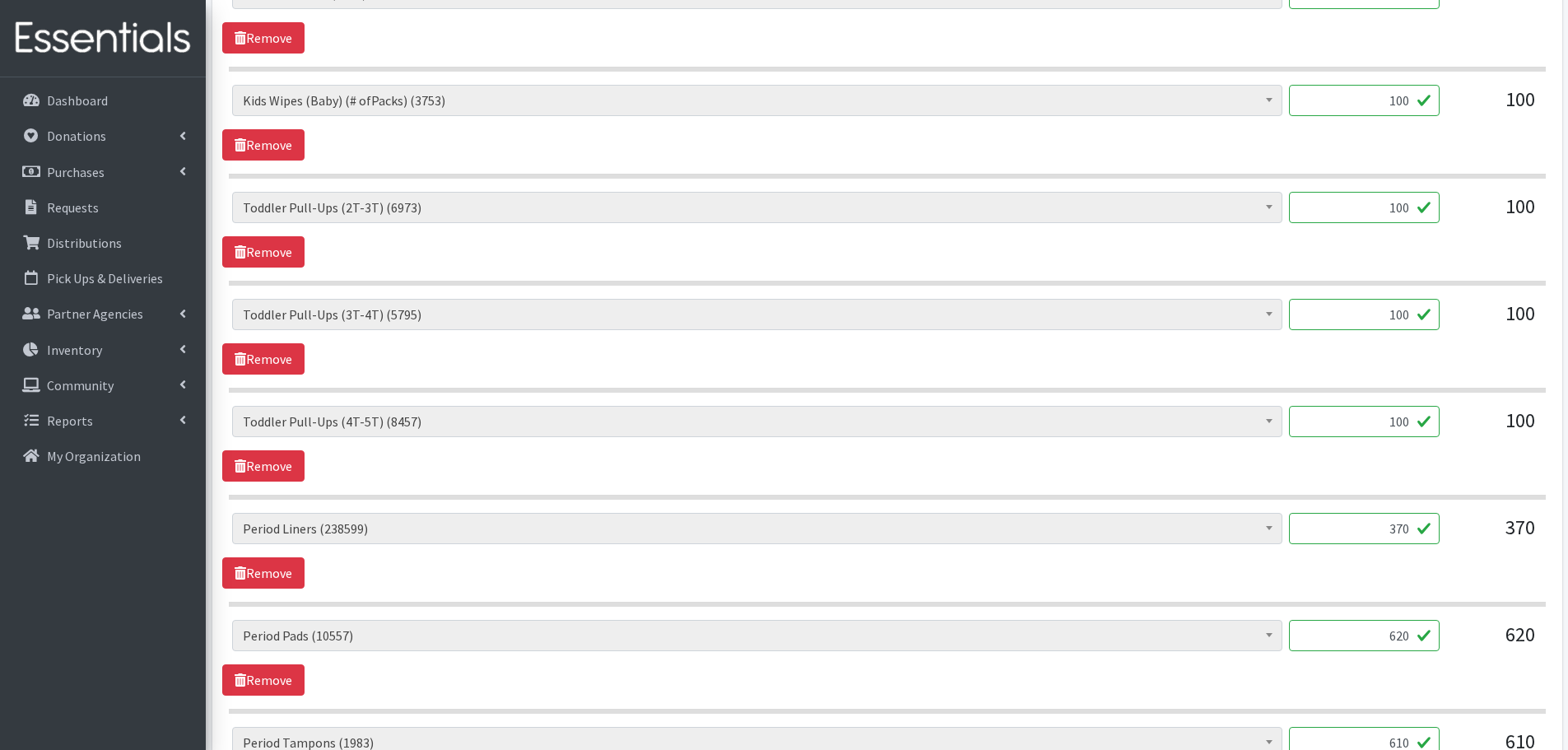
drag, startPoint x: 1353, startPoint y: 527, endPoint x: 1464, endPoint y: 531, distance: 111.1
click at [1464, 531] on div "Baby Formula (367) Kids (Newborn) (10721) Kids (Preemie) (171) Kids (Size 1) (6…" at bounding box center [887, 535] width 1309 height 44
type input "400"
drag, startPoint x: 1374, startPoint y: 635, endPoint x: 1476, endPoint y: 620, distance: 103.1
click at [1476, 620] on div "Baby Formula (367) Kids (Newborn) (10721) Kids (Preemie) (171) Kids (Size 1) (6…" at bounding box center [887, 641] width 1309 height 44
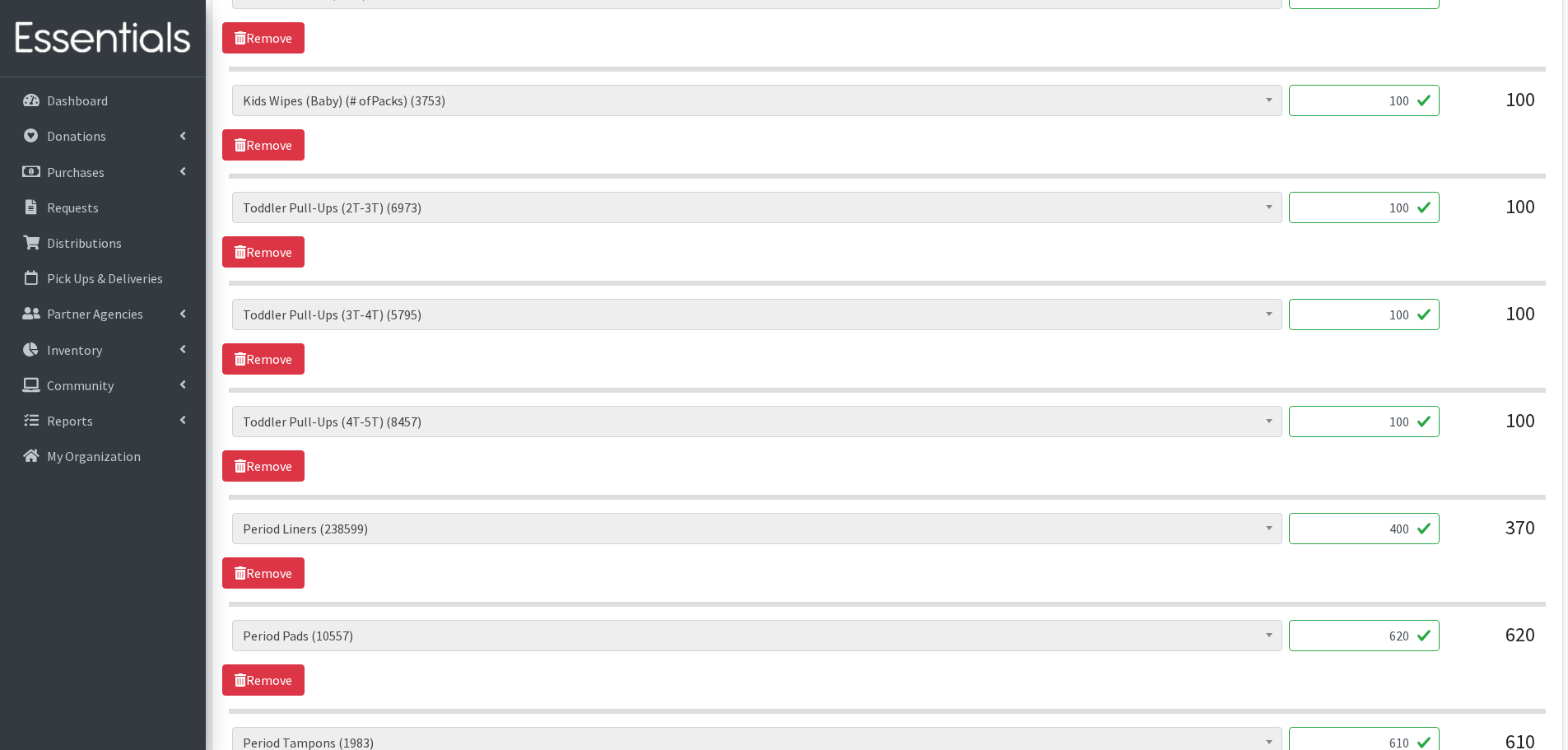
click at [1466, 576] on div "Baby Formula (367) Kids (Newborn) (10721) Kids (Preemie) (171) Kids (Size 1) (6…" at bounding box center [887, 551] width 1329 height 75
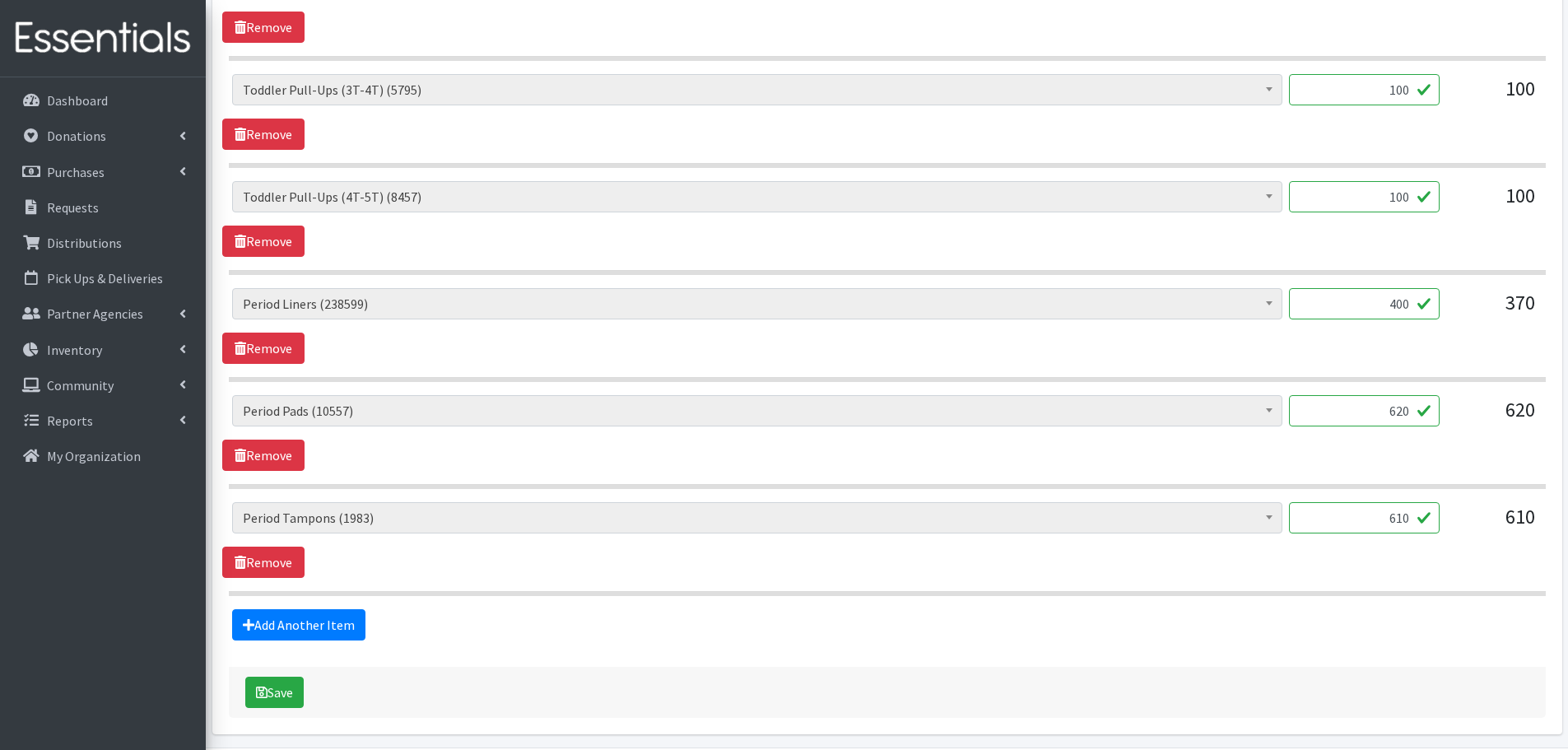
scroll to position [1893, 0]
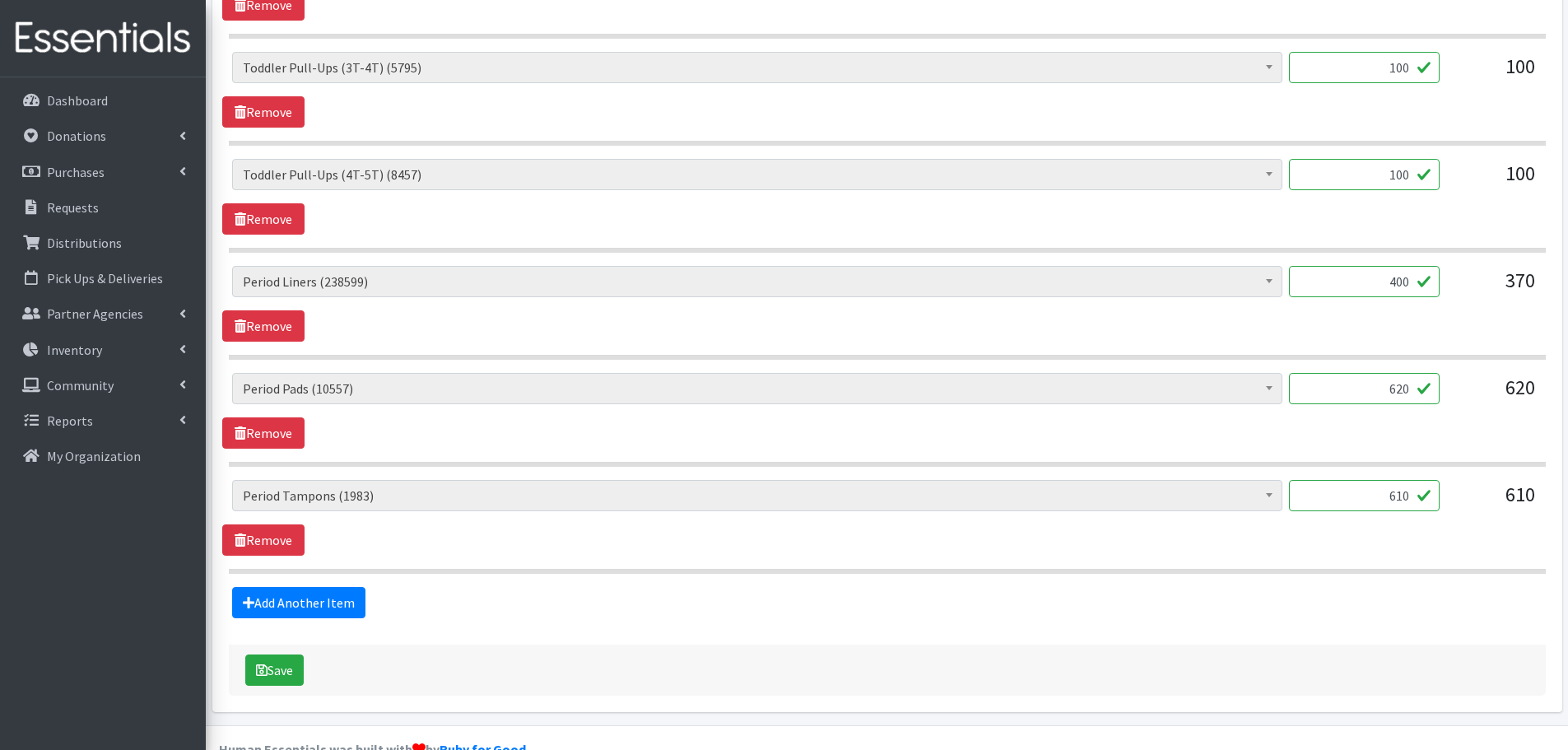
drag, startPoint x: 1389, startPoint y: 502, endPoint x: 1452, endPoint y: 509, distance: 63.4
click at [1455, 506] on div "Baby Formula (367) Kids (Newborn) (10721) Kids (Preemie) (171) Kids (Size 1) (6…" at bounding box center [887, 502] width 1309 height 44
type input "1"
click at [1448, 510] on div "Baby Formula (367) Kids (Newborn) (10721) Kids (Preemie) (171) Kids (Size 1) (6…" at bounding box center [887, 502] width 1309 height 44
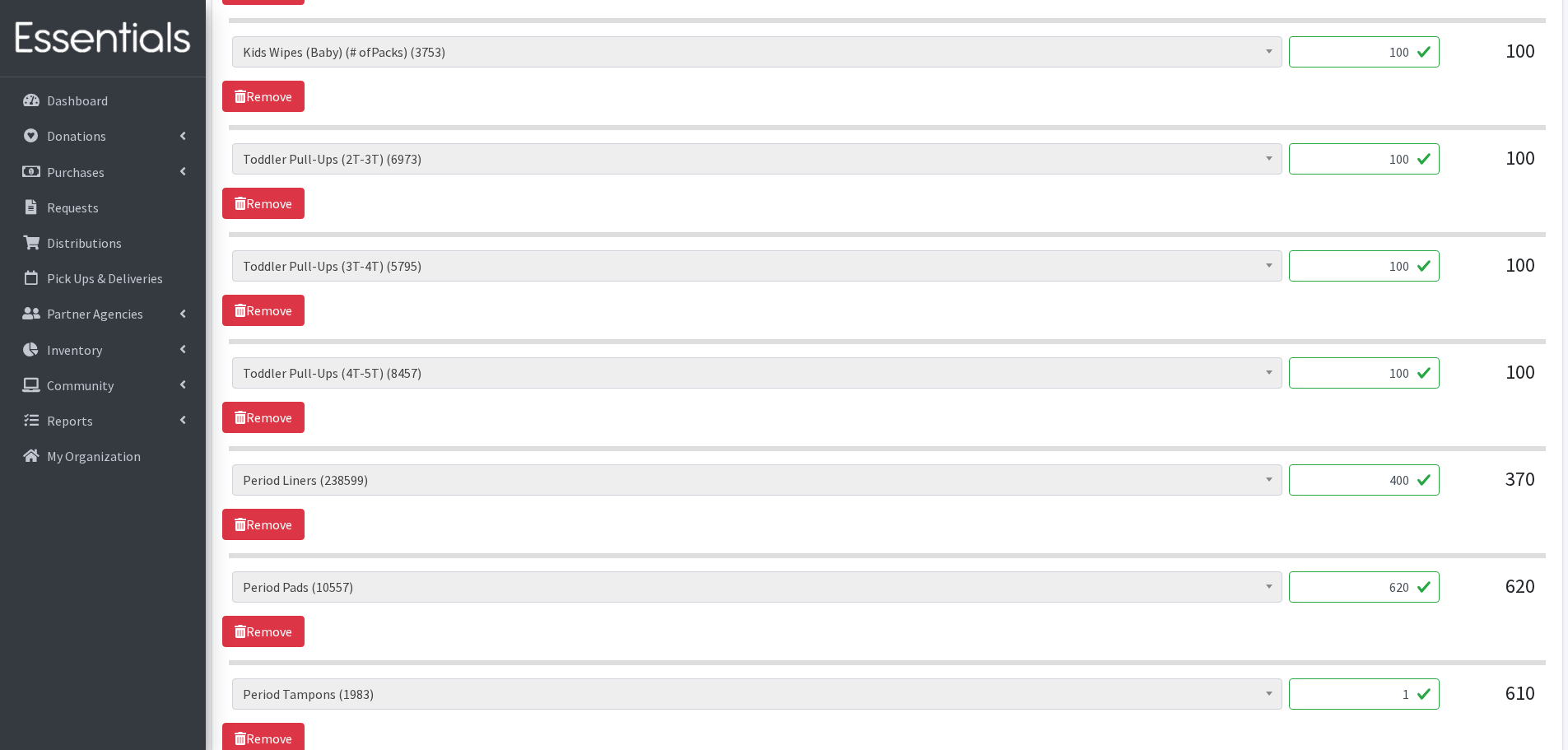
scroll to position [1930, 0]
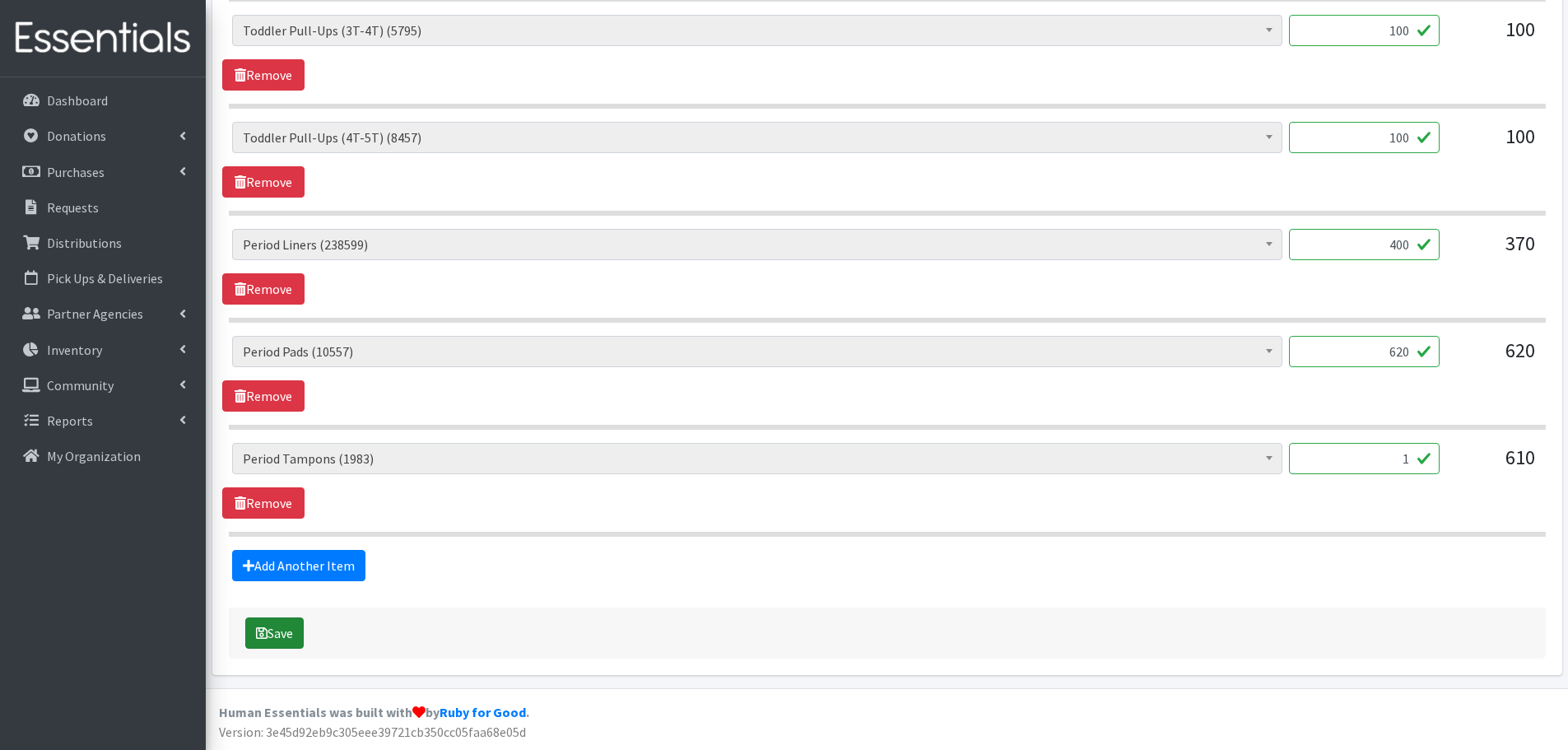
click at [272, 633] on button "Save" at bounding box center [275, 633] width 59 height 31
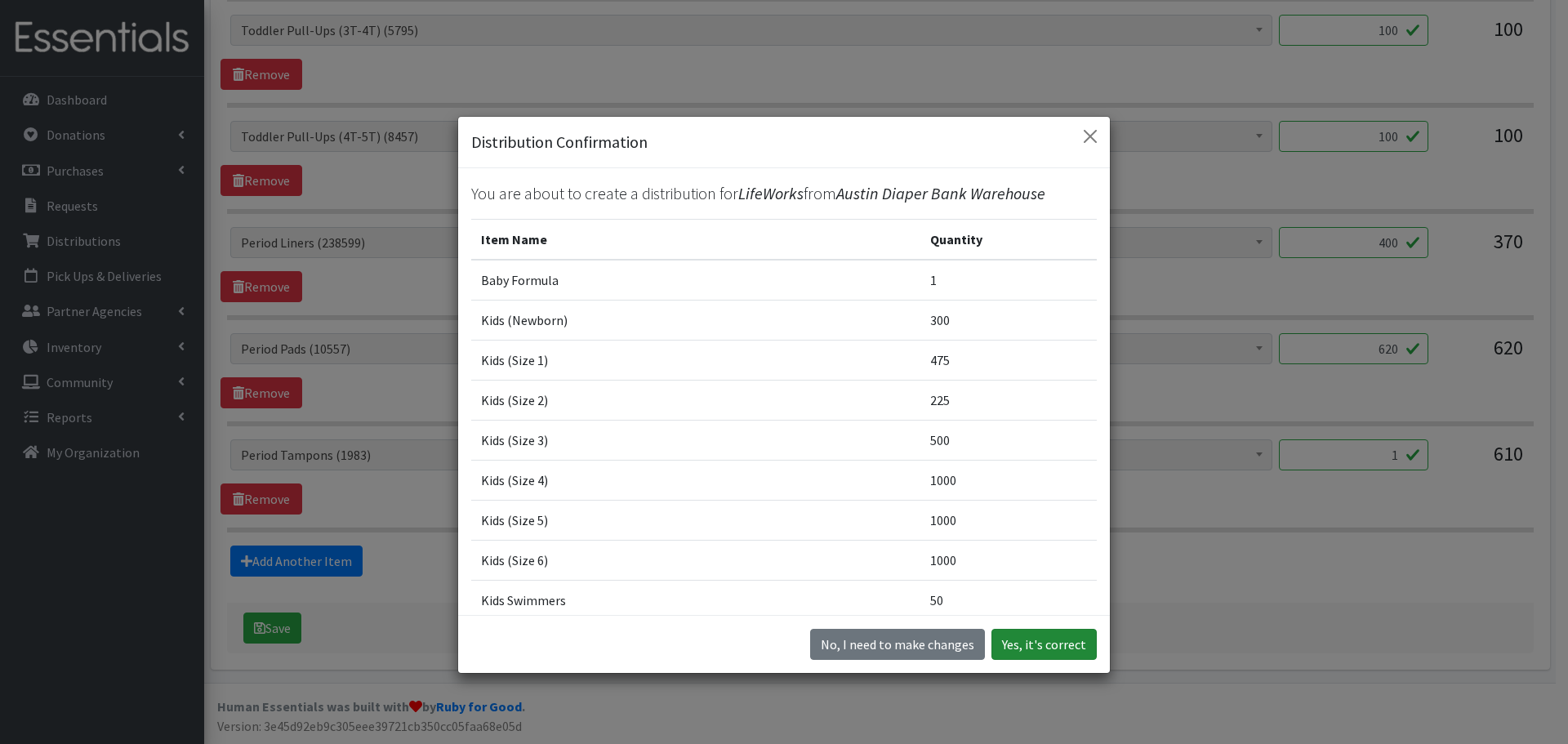
click at [1050, 648] on button "Yes, it's correct" at bounding box center [1043, 643] width 106 height 31
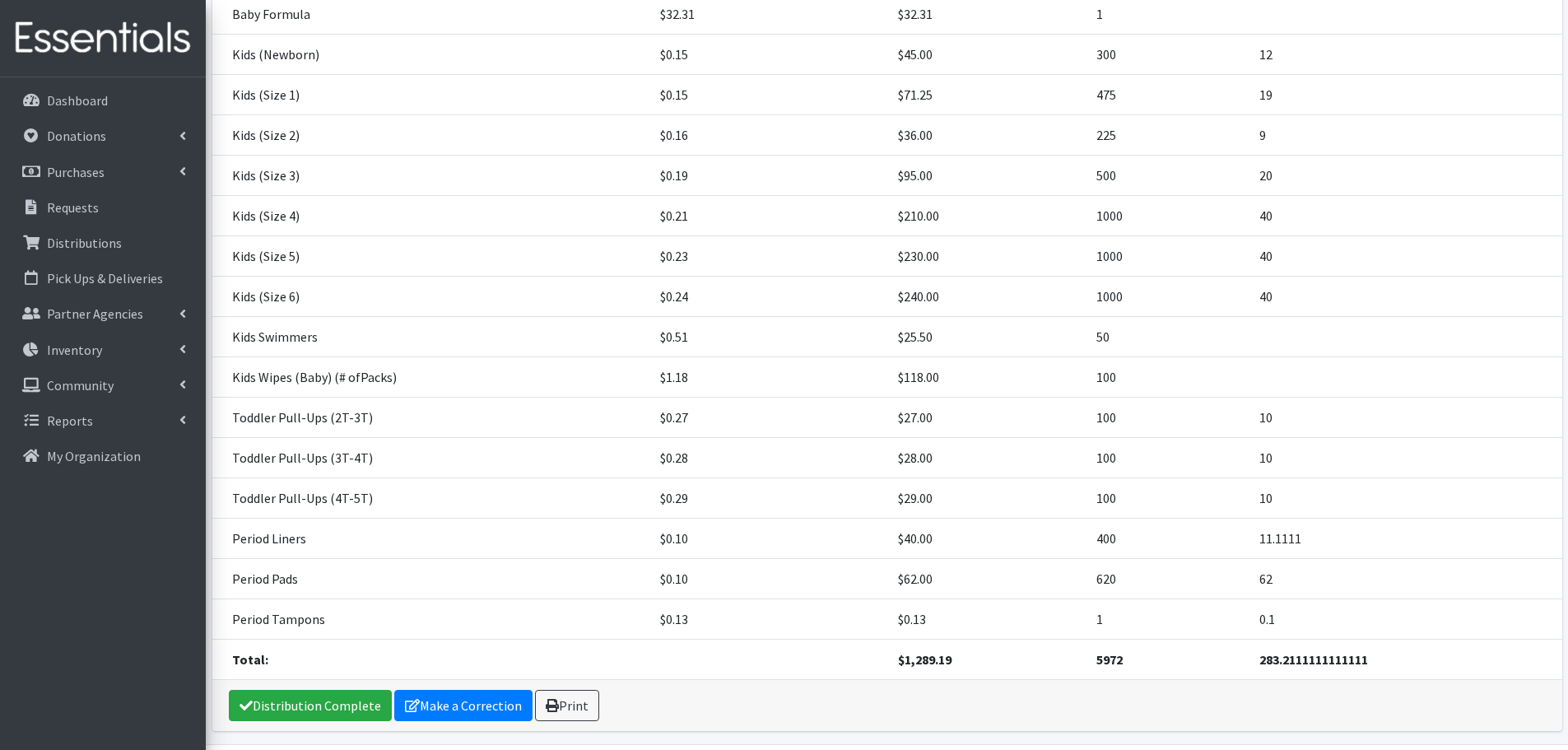
scroll to position [398, 0]
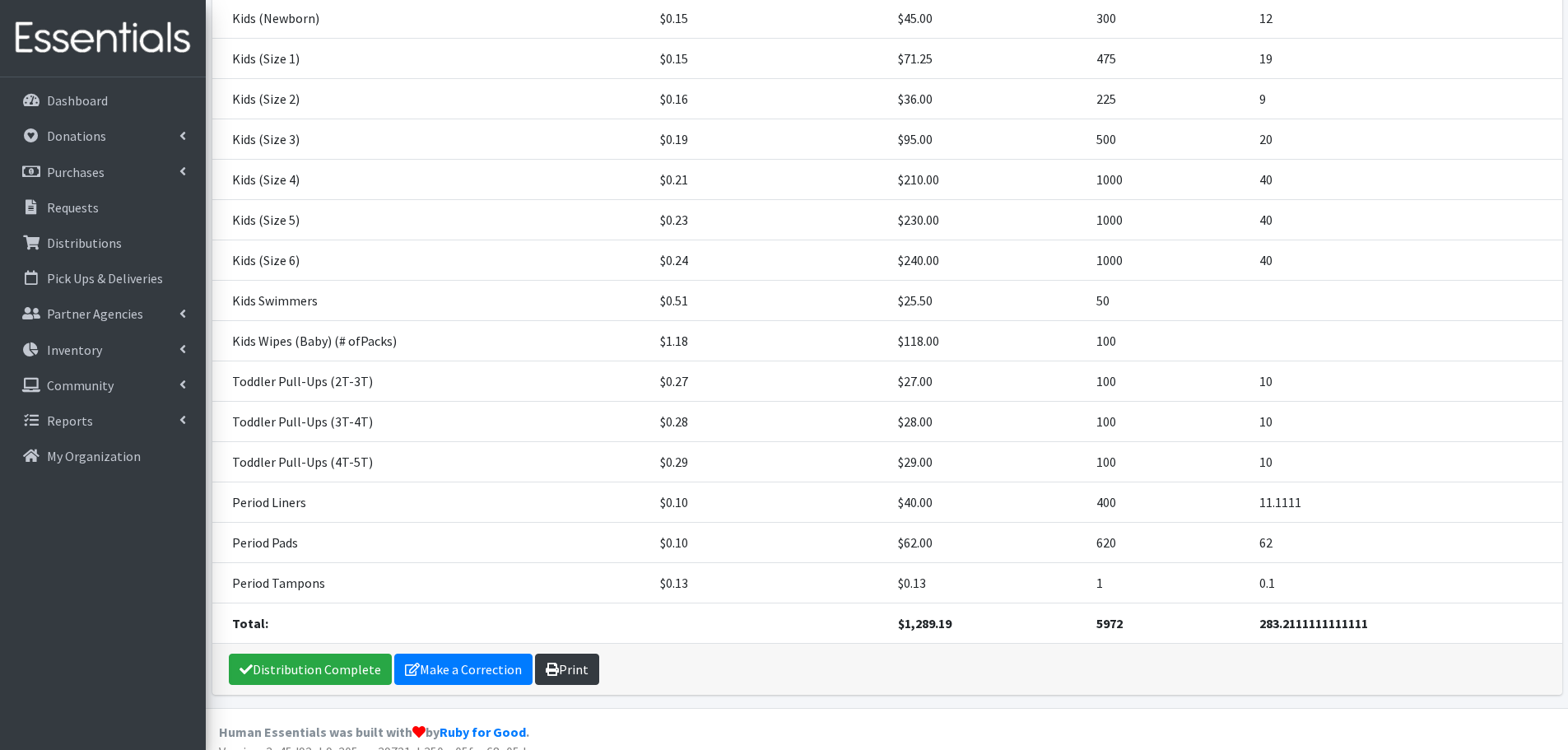
click at [573, 654] on link "Print" at bounding box center [567, 669] width 65 height 31
click at [82, 208] on p "Requests" at bounding box center [73, 208] width 52 height 17
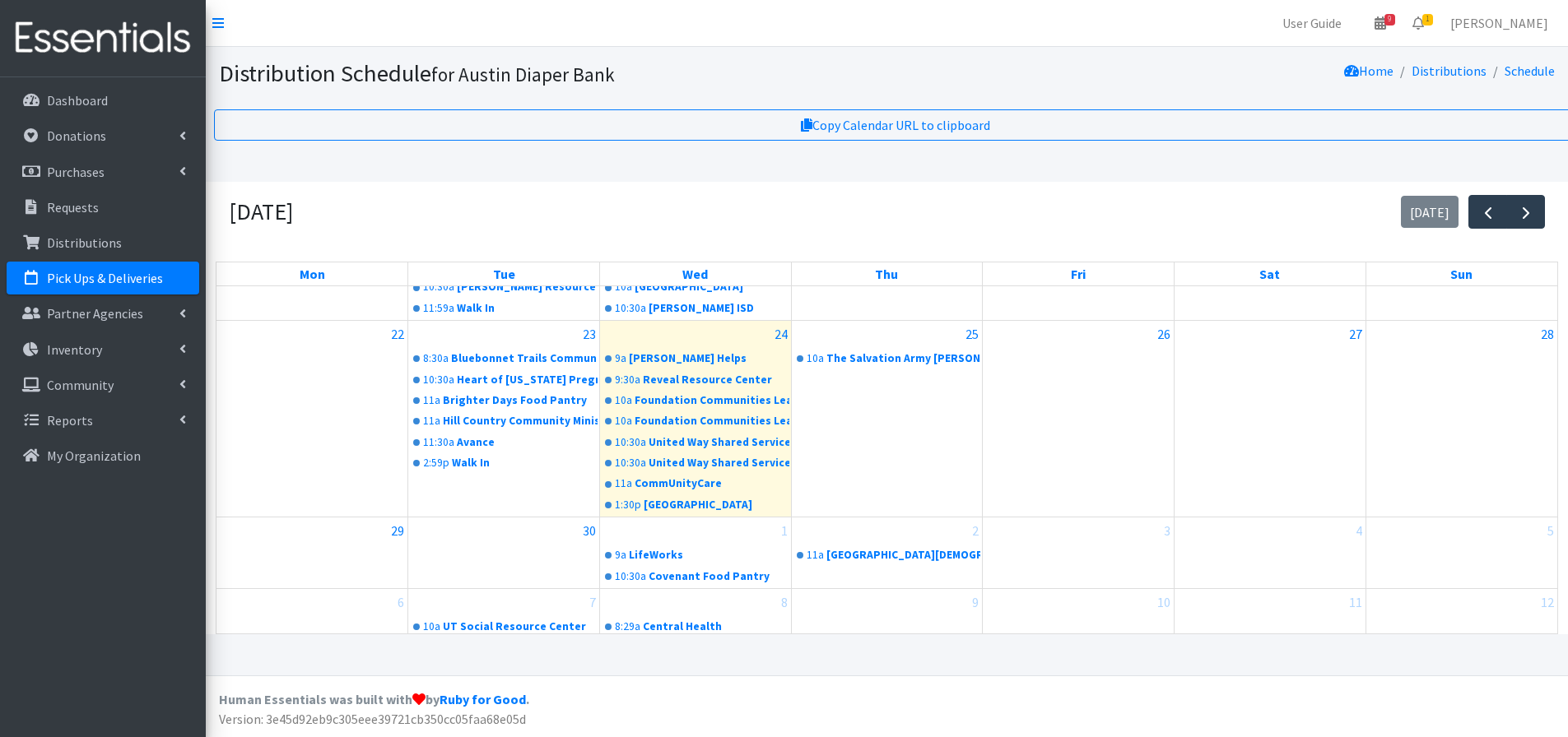
scroll to position [13, 0]
